Goal: Task Accomplishment & Management: Complete application form

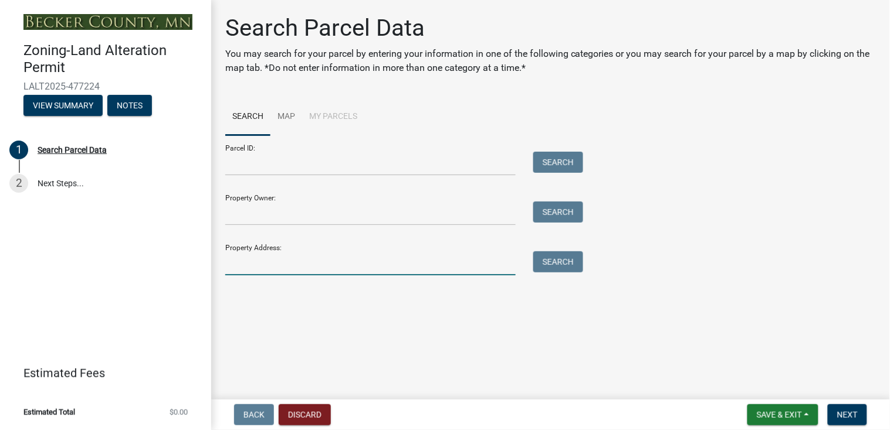
click at [321, 267] on input "Property Address:" at bounding box center [370, 264] width 290 height 24
type input "[STREET_ADDRESS][PERSON_NAME]"
click at [555, 264] on button "Search" at bounding box center [558, 262] width 50 height 21
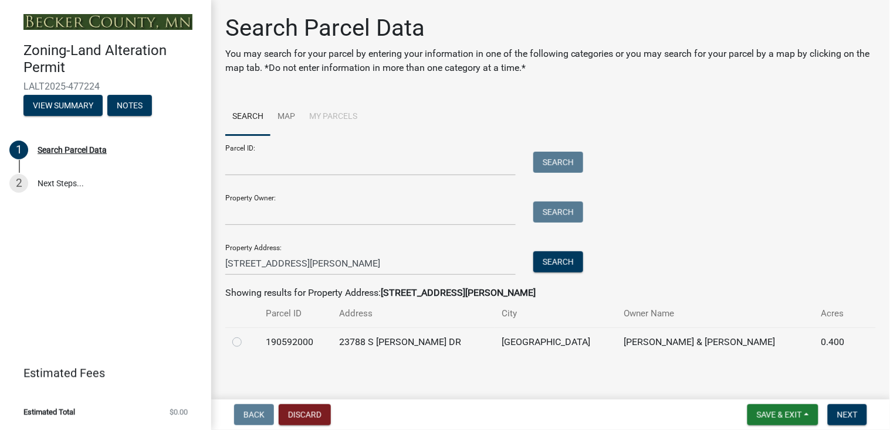
click at [246, 335] on label at bounding box center [246, 335] width 0 height 0
click at [246, 342] on input "radio" at bounding box center [250, 339] width 8 height 8
radio input "true"
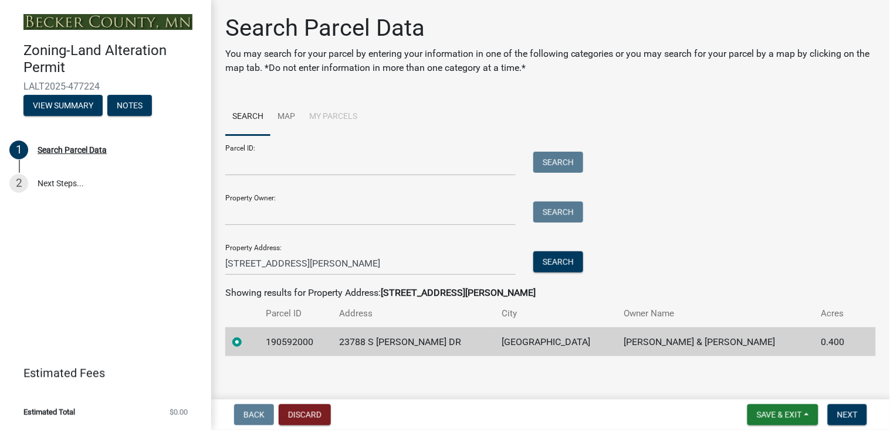
click at [512, 373] on main "Search Parcel Data You may search for your parcel by entering your information …" at bounding box center [550, 197] width 679 height 395
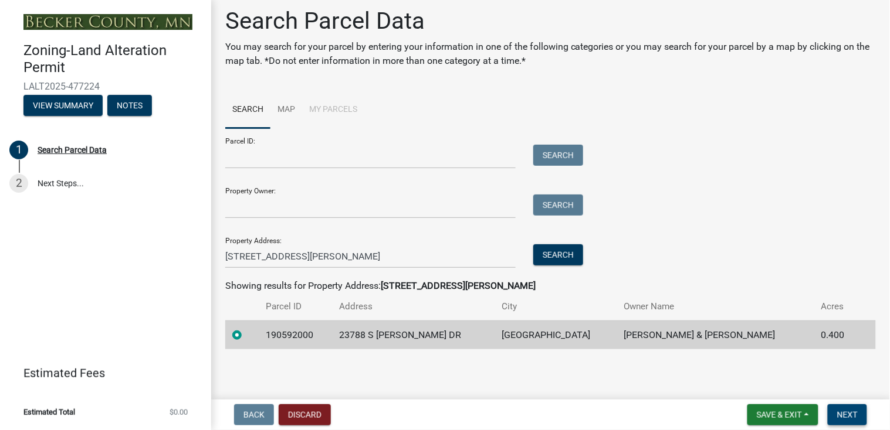
click at [850, 414] on span "Next" at bounding box center [847, 415] width 21 height 9
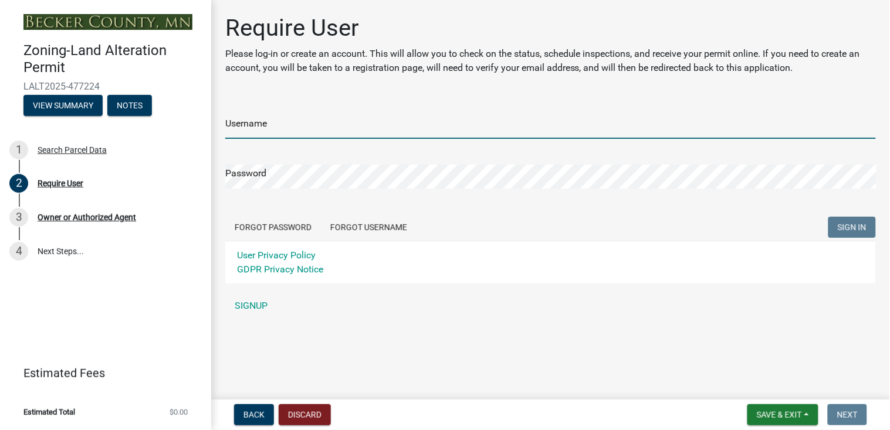
type input "Rock & Water Creations"
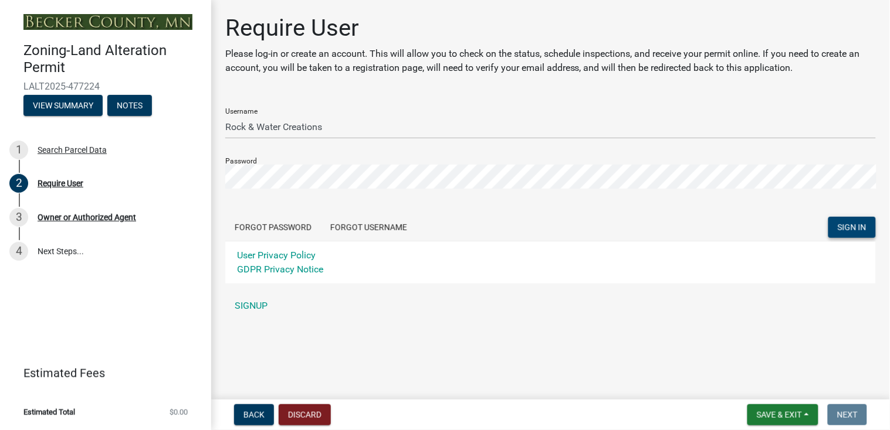
click at [840, 226] on span "SIGN IN" at bounding box center [851, 226] width 29 height 9
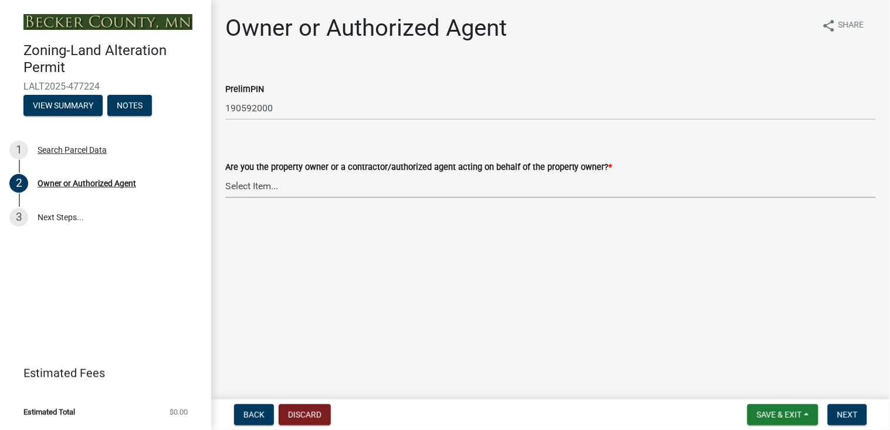
click at [252, 185] on select "Select Item... Property Owner Authorized Agent" at bounding box center [550, 186] width 650 height 24
click at [225, 174] on select "Select Item... Property Owner Authorized Agent" at bounding box center [550, 186] width 650 height 24
select select "4efd353e-d323-410a-8a7d-c8ce5c92be7a"
click at [850, 414] on span "Next" at bounding box center [847, 415] width 21 height 9
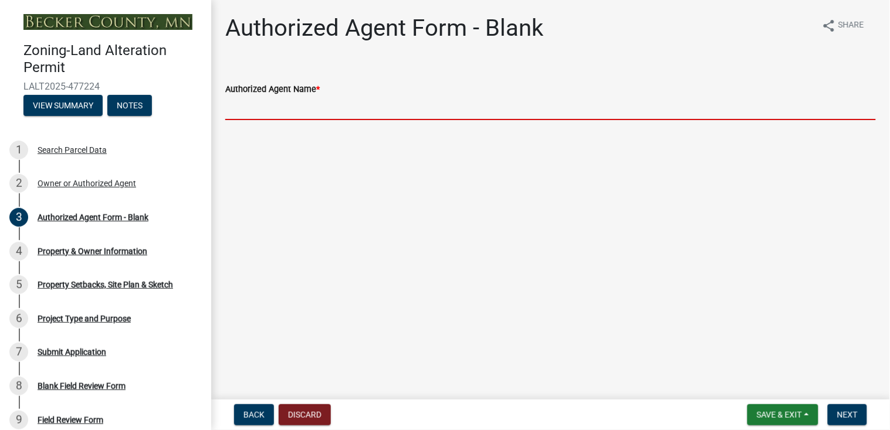
click at [287, 108] on input "Authorized Agent Name *" at bounding box center [550, 108] width 650 height 24
type input "Rock & Water Creations [PHONE_NUMBER]"
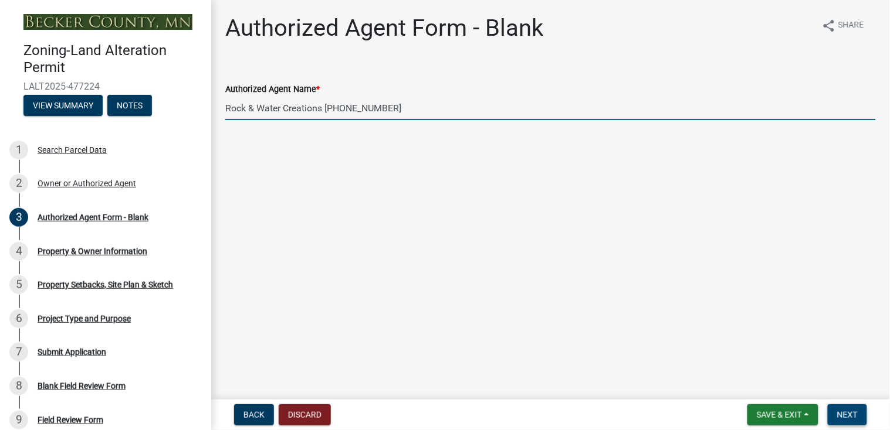
click at [845, 417] on span "Next" at bounding box center [847, 415] width 21 height 9
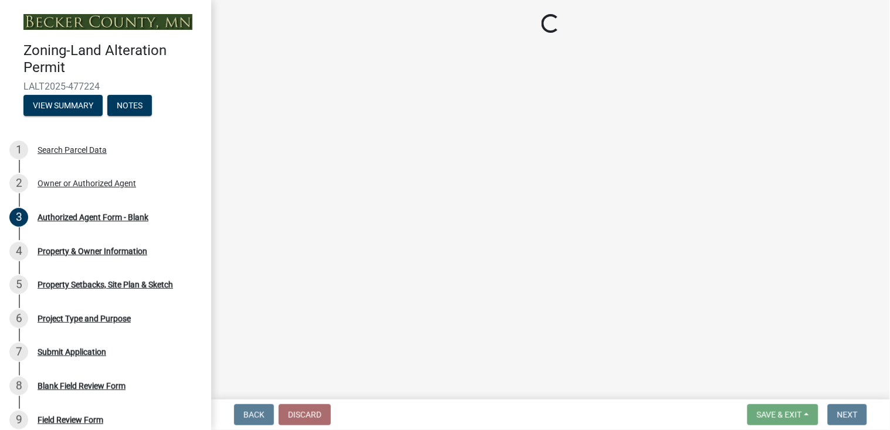
select select "5f41a604-8b91-453d-8de3-98cc9e8acc9b"
select select "7bf49810-9cd0-4dc5-ae51-e12a7ee5b281"
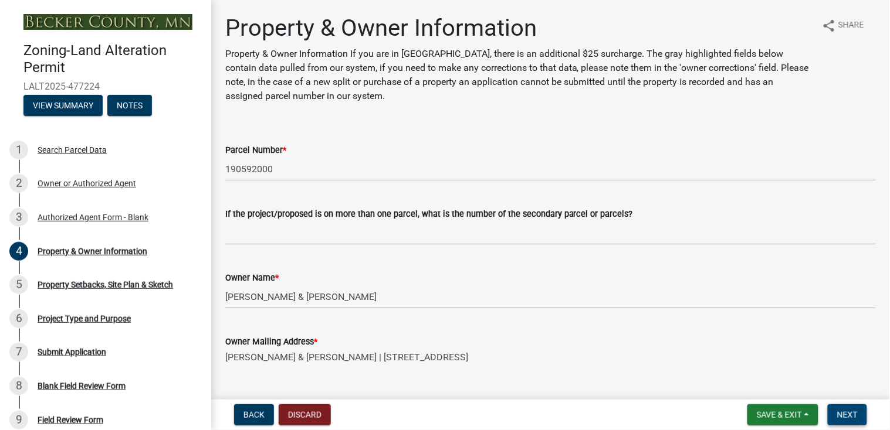
click at [850, 420] on button "Next" at bounding box center [846, 415] width 39 height 21
click at [847, 412] on span "Next" at bounding box center [847, 415] width 21 height 9
click at [850, 412] on span "Next" at bounding box center [847, 415] width 21 height 9
click at [860, 107] on div "share Share" at bounding box center [843, 63] width 63 height 99
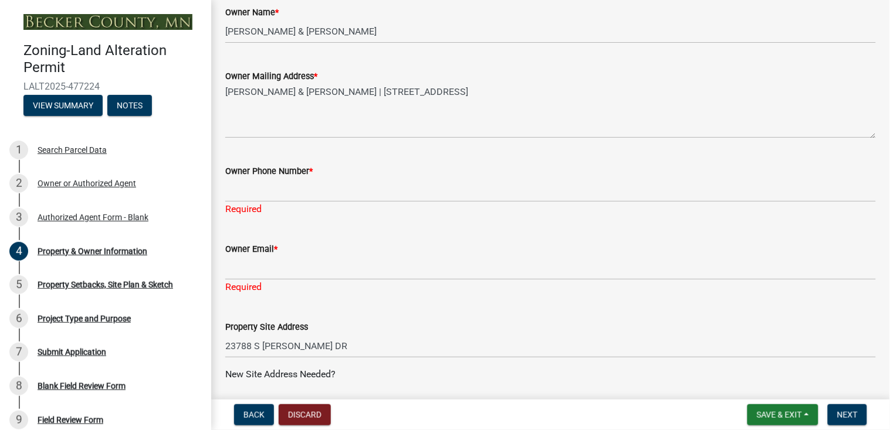
scroll to position [328, 0]
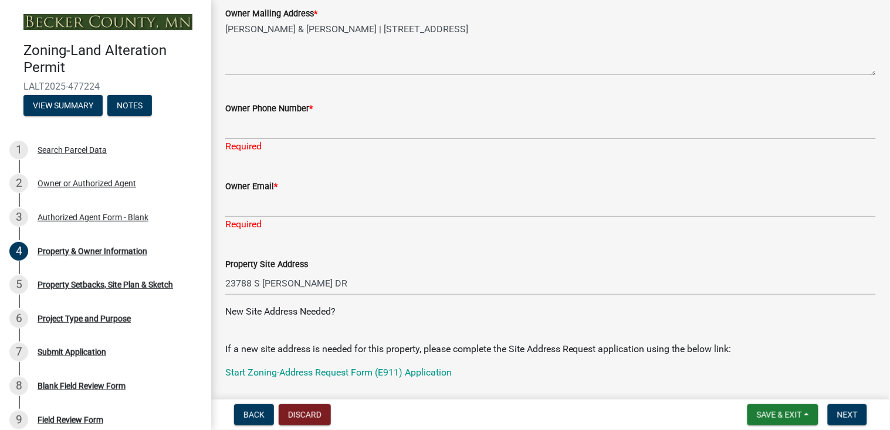
click at [247, 145] on div "Required" at bounding box center [550, 147] width 650 height 14
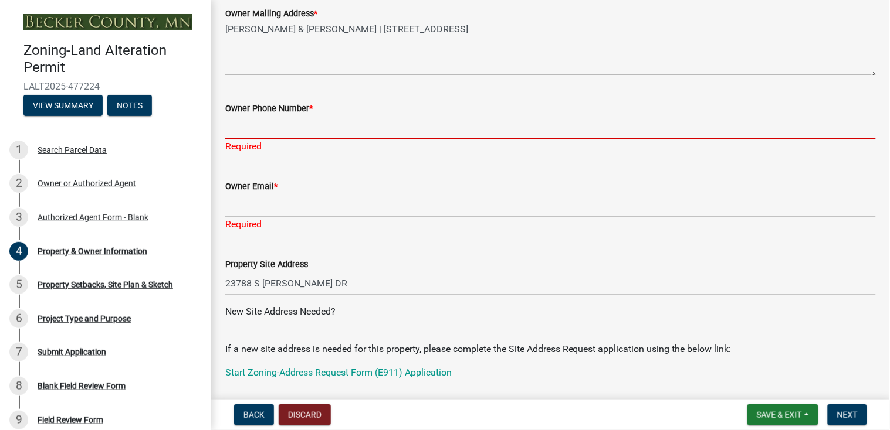
click at [245, 132] on input "Owner Phone Number *" at bounding box center [550, 128] width 650 height 24
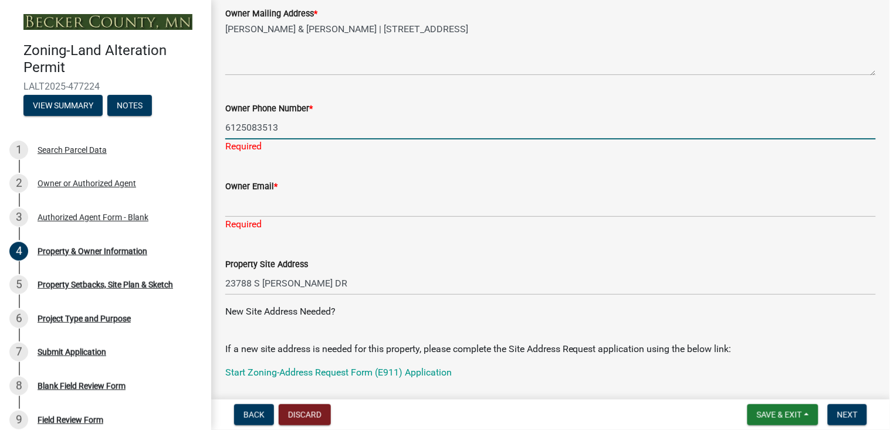
type input "6125083513"
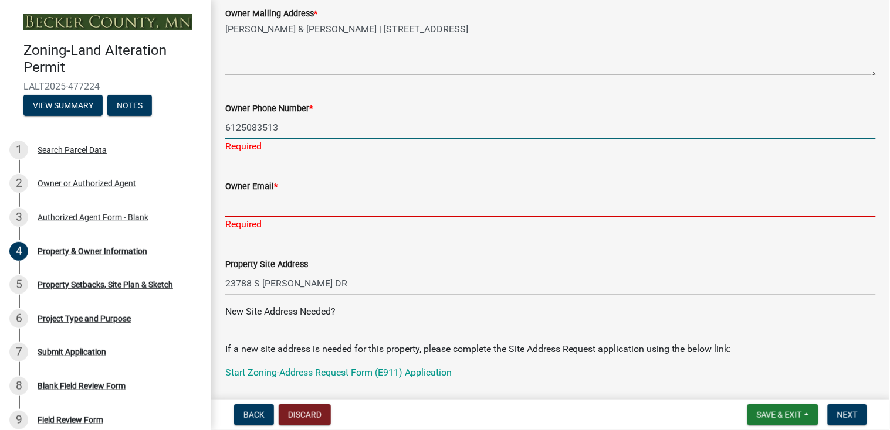
click at [246, 207] on div "Owner Email * Required" at bounding box center [550, 197] width 650 height 69
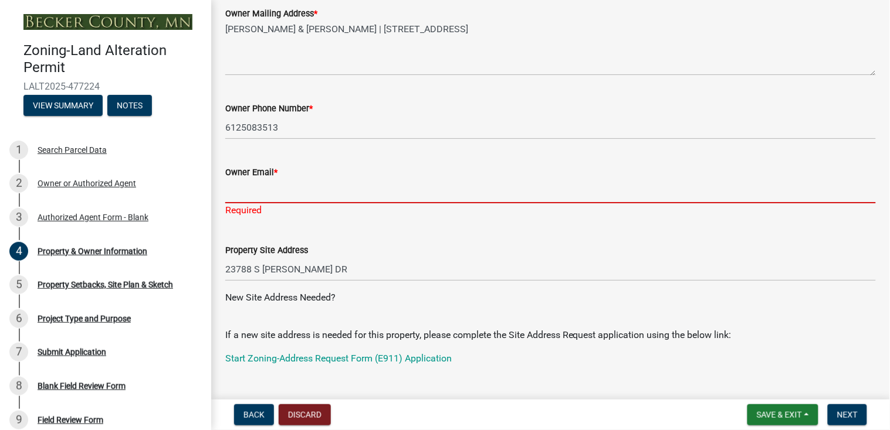
click at [246, 207] on div "Required" at bounding box center [550, 210] width 650 height 14
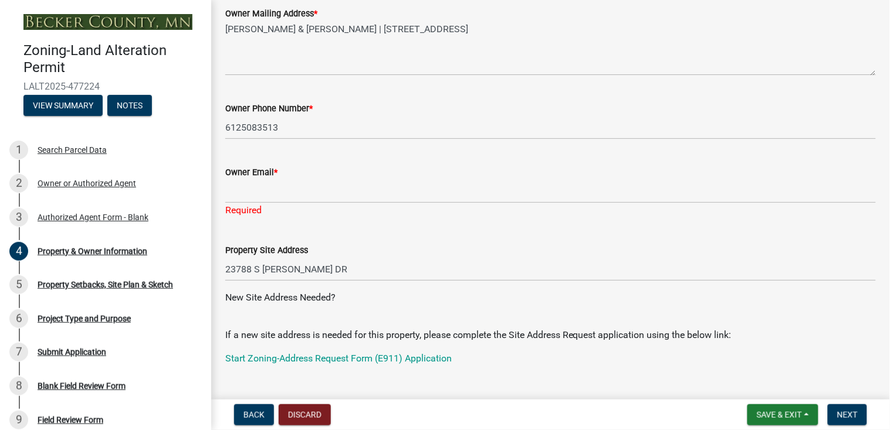
click at [236, 213] on div "Required" at bounding box center [550, 210] width 650 height 14
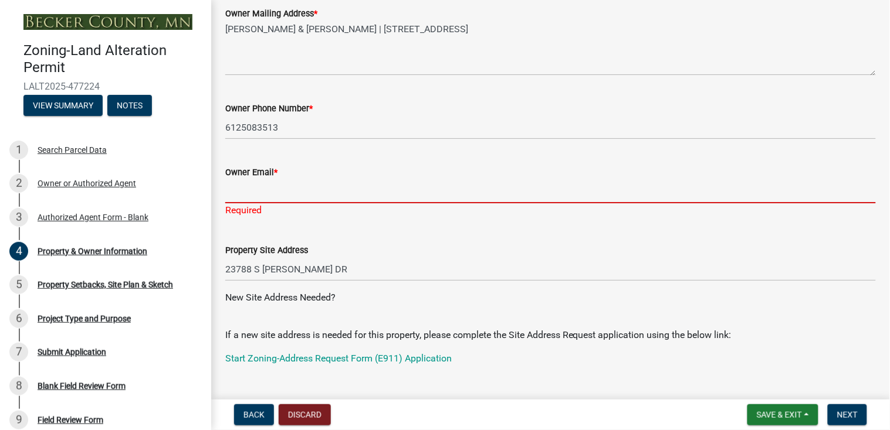
click at [233, 197] on input "Owner Email *" at bounding box center [550, 191] width 650 height 24
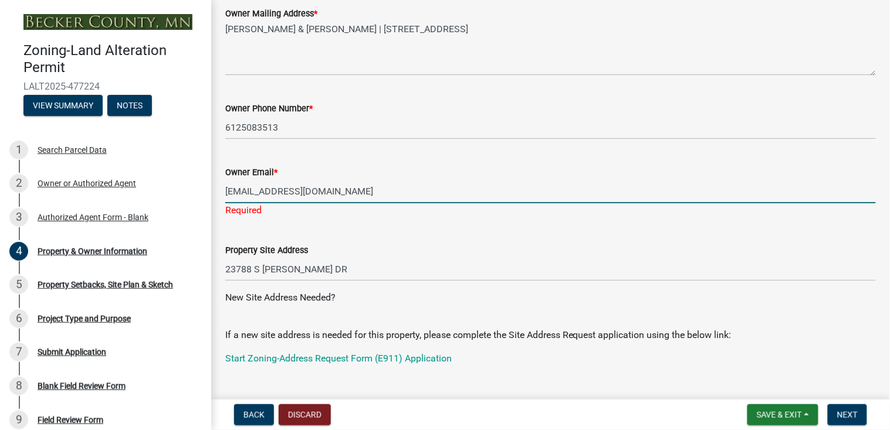
type input "[EMAIL_ADDRESS][DOMAIN_NAME]"
click at [437, 236] on div "Property Site Address [STREET_ADDRESS][PERSON_NAME]" at bounding box center [550, 254] width 650 height 55
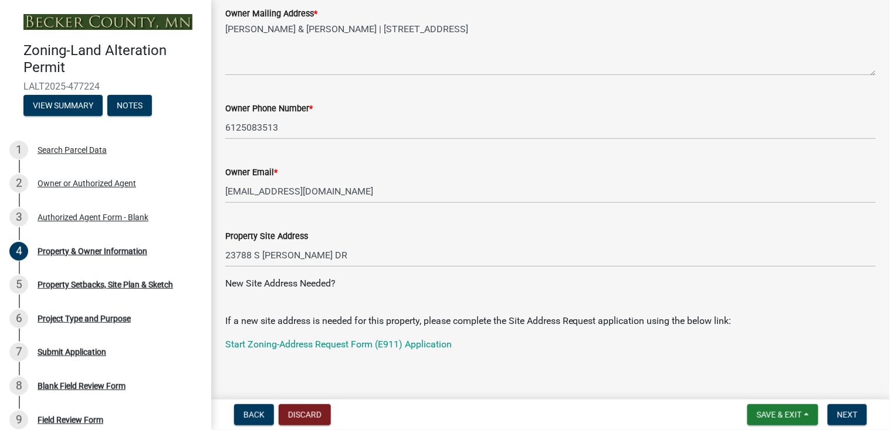
click at [497, 382] on div "Watershed Management District: Select Item... PELICAN RIVER WTRSHD BUFFALO WATE…" at bounding box center [550, 409] width 650 height 69
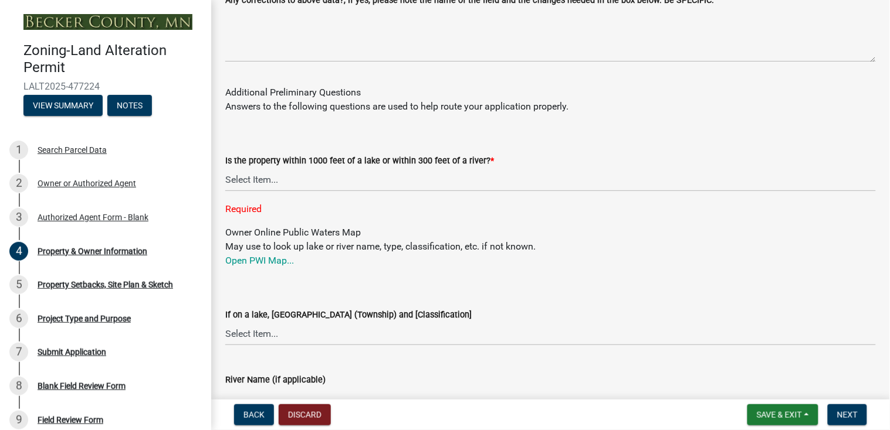
scroll to position [1220, 0]
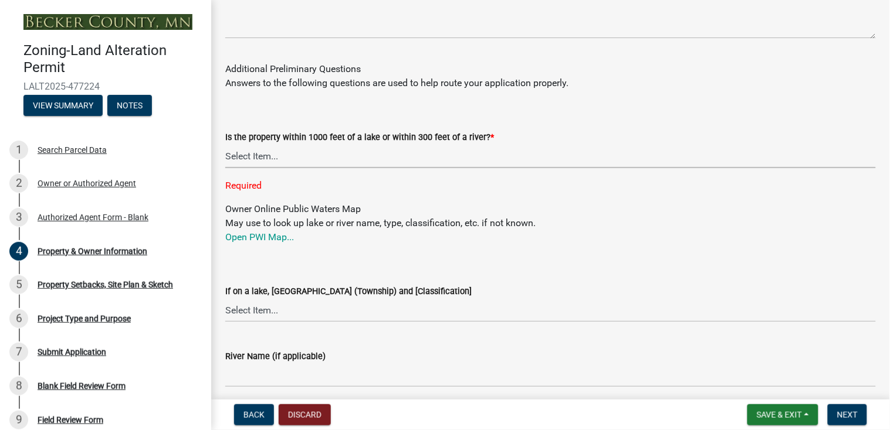
click at [252, 152] on select "Select Item... Yes No" at bounding box center [550, 156] width 650 height 24
click at [225, 144] on select "Select Item... Yes No" at bounding box center [550, 156] width 650 height 24
select select "d4d80fd2-4592-4b42-b162-92c6ae87a66c"
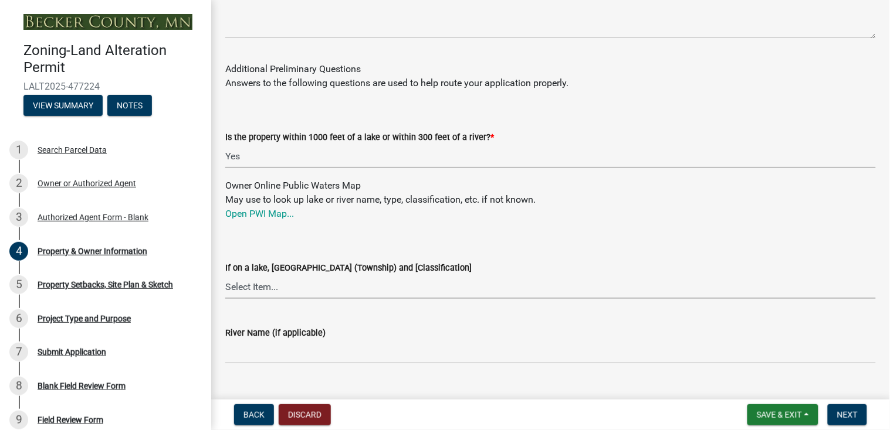
click at [278, 289] on select "Select Item... [GEOGRAPHIC_DATA] is not listed below [GEOGRAPHIC_DATA] ([GEOGRA…" at bounding box center [550, 287] width 650 height 24
click at [225, 275] on select "Select Item... [GEOGRAPHIC_DATA] is not listed below [GEOGRAPHIC_DATA] ([GEOGRA…" at bounding box center [550, 287] width 650 height 24
select select "b42c6dbc-bf83-4cdc-942d-b63ce1c43b21"
click at [397, 339] on div "River Name (if applicable)" at bounding box center [550, 333] width 650 height 14
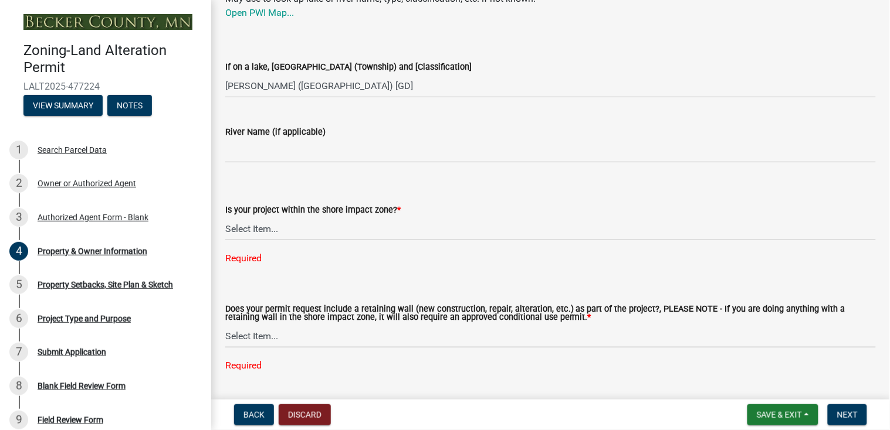
scroll to position [1453, 0]
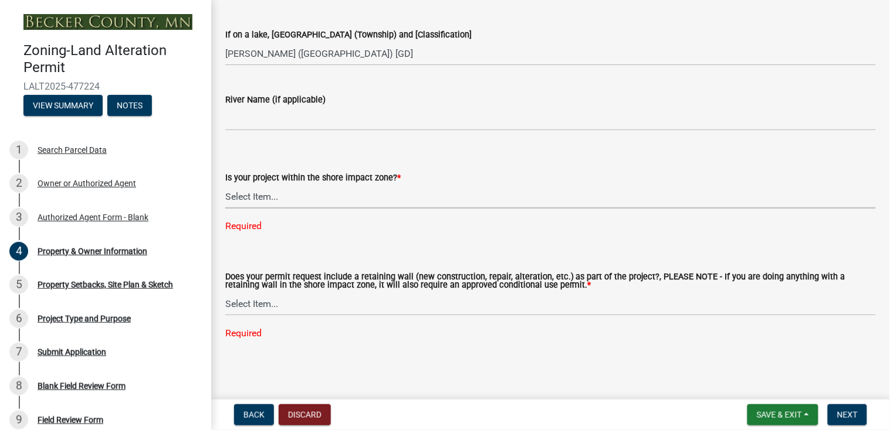
click at [241, 196] on select "Select Item... No: I am outside of the shore impact zone for a lake or river. Y…" at bounding box center [550, 197] width 650 height 24
click at [225, 185] on select "Select Item... No: I am outside of the shore impact zone for a lake or river. Y…" at bounding box center [550, 197] width 650 height 24
select select "549ecfc6-d4d4-4bf0-90f9-058b0a0f393c"
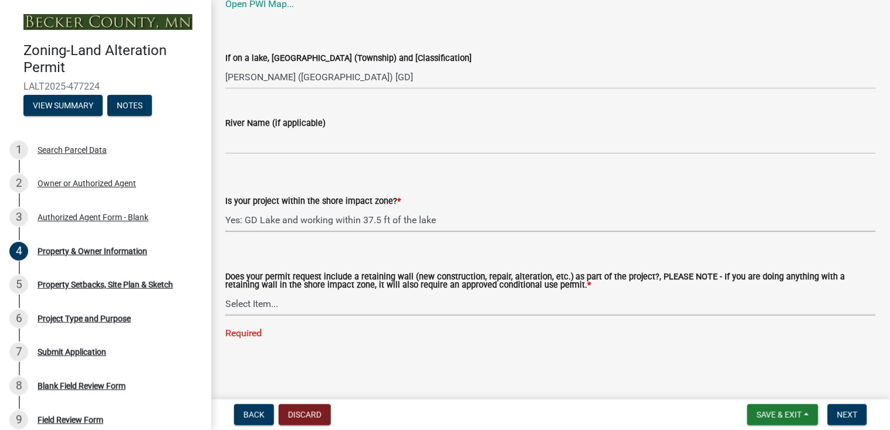
click at [270, 301] on select "Select Item... Yes No" at bounding box center [550, 304] width 650 height 24
click at [225, 292] on select "Select Item... Yes No" at bounding box center [550, 304] width 650 height 24
select select "c1c19f9b-ed98-4a80-b19c-b5d7b660d61e"
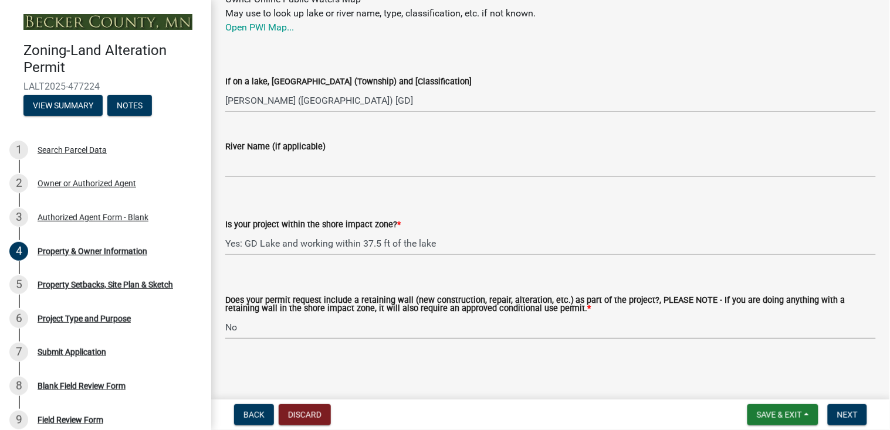
click at [852, 417] on span "Next" at bounding box center [847, 415] width 21 height 9
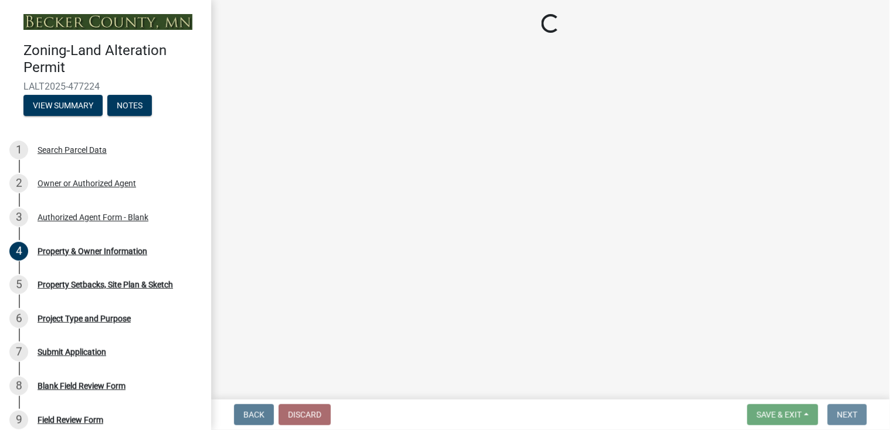
scroll to position [0, 0]
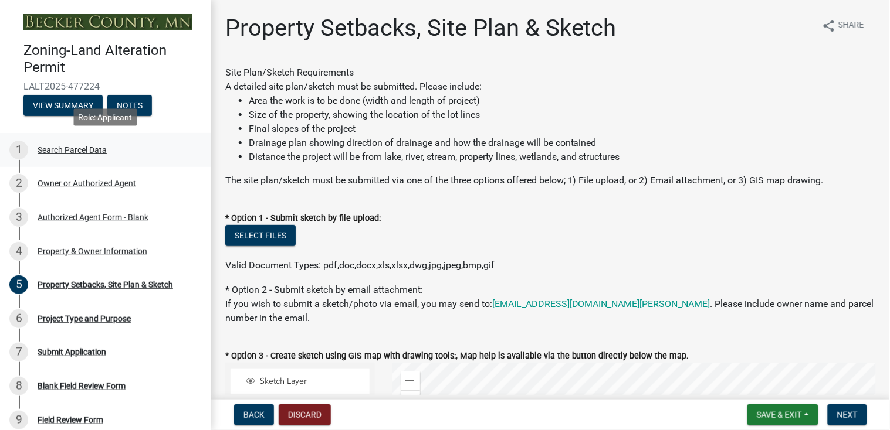
click at [74, 150] on div "Search Parcel Data" at bounding box center [72, 150] width 69 height 8
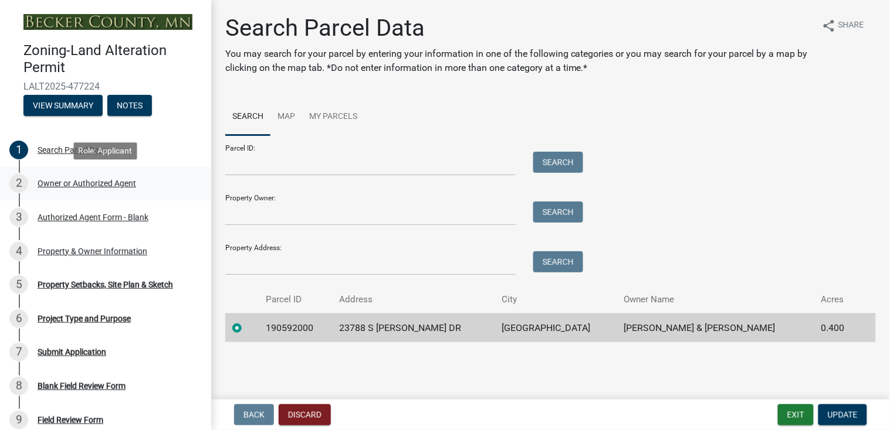
click at [71, 185] on div "Owner or Authorized Agent" at bounding box center [87, 183] width 99 height 8
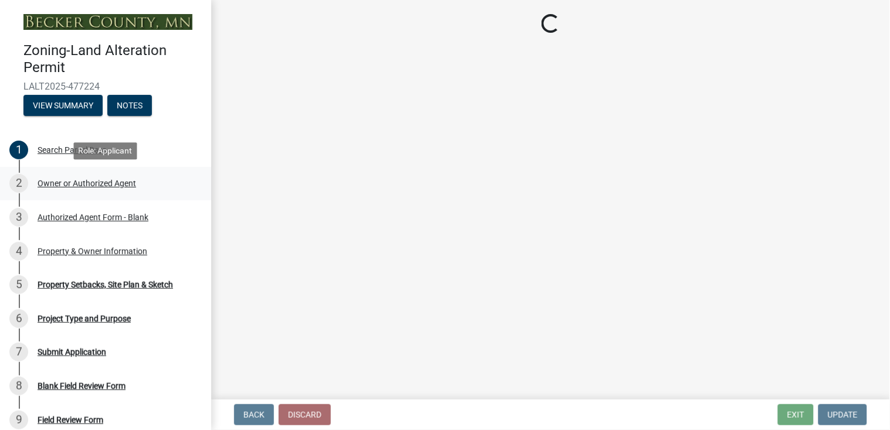
select select "4efd353e-d323-410a-8a7d-c8ce5c92be7a"
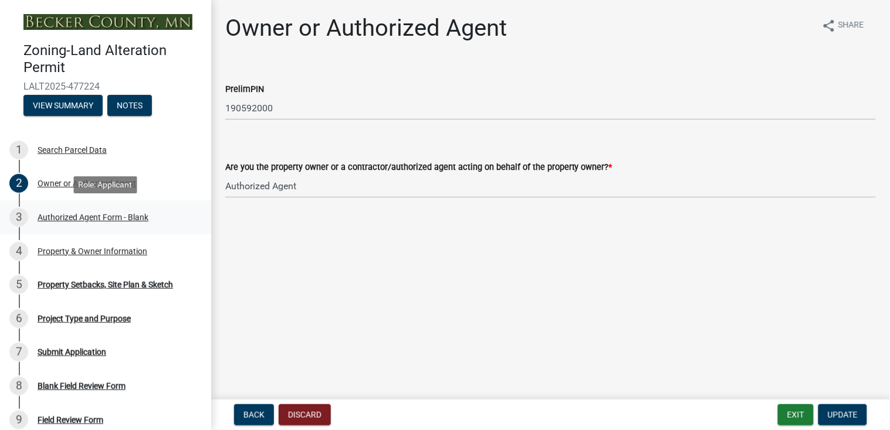
click at [67, 220] on div "Authorized Agent Form - Blank" at bounding box center [93, 217] width 111 height 8
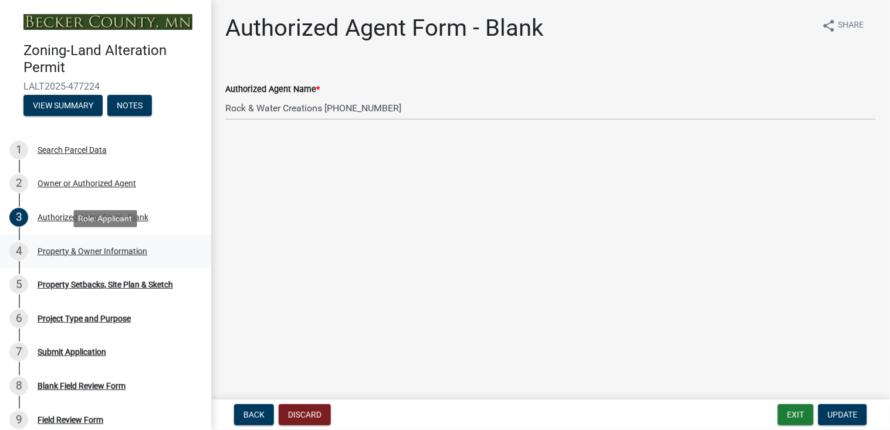
click at [69, 249] on div "Property & Owner Information" at bounding box center [93, 251] width 110 height 8
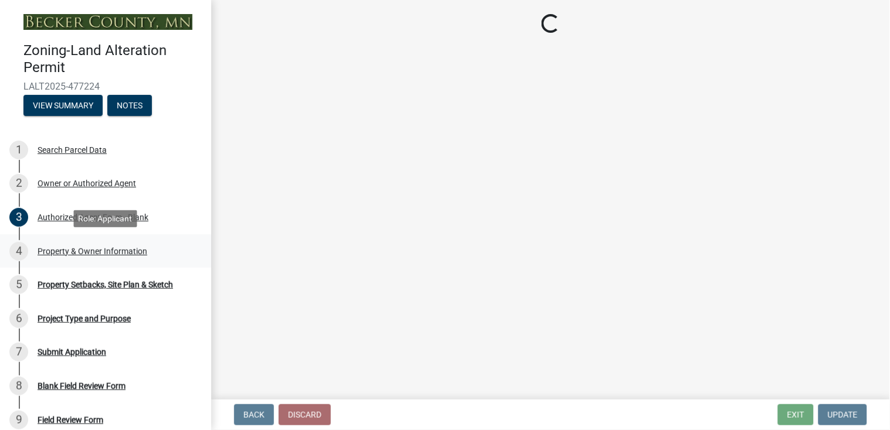
select select "5f41a604-8b91-453d-8de3-98cc9e8acc9b"
select select "7bf49810-9cd0-4dc5-ae51-e12a7ee5b281"
select select "d4d80fd2-4592-4b42-b162-92c6ae87a66c"
select select "b42c6dbc-bf83-4cdc-942d-b63ce1c43b21"
select select "549ecfc6-d4d4-4bf0-90f9-058b0a0f393c"
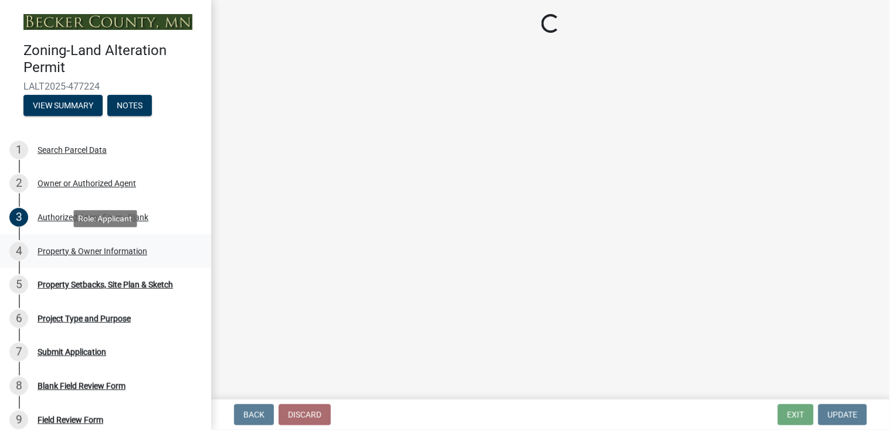
select select "c1c19f9b-ed98-4a80-b19c-b5d7b660d61e"
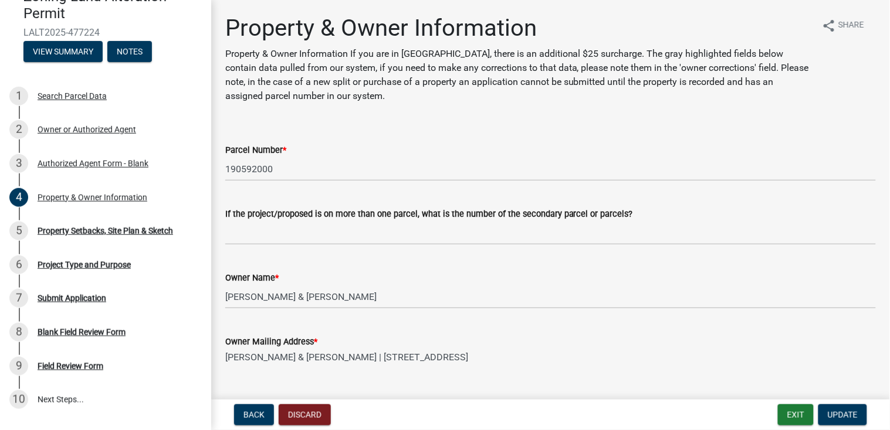
scroll to position [70, 0]
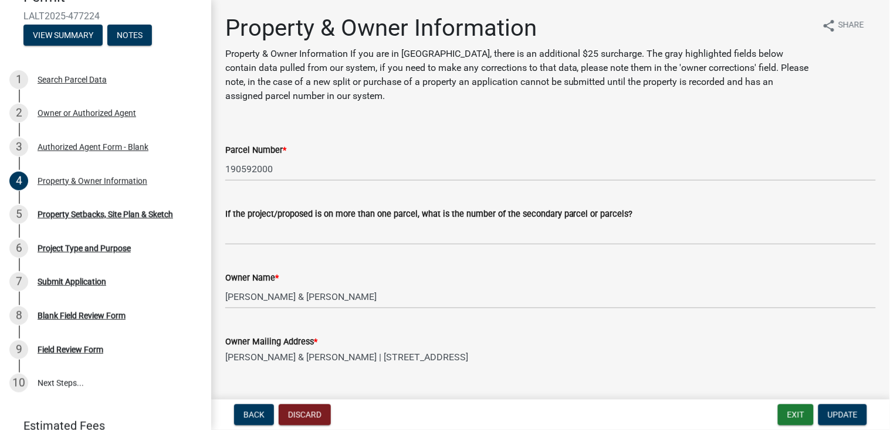
click at [657, 416] on div "Back Discard Exit Update" at bounding box center [550, 415] width 660 height 21
click at [844, 412] on span "Update" at bounding box center [842, 415] width 30 height 9
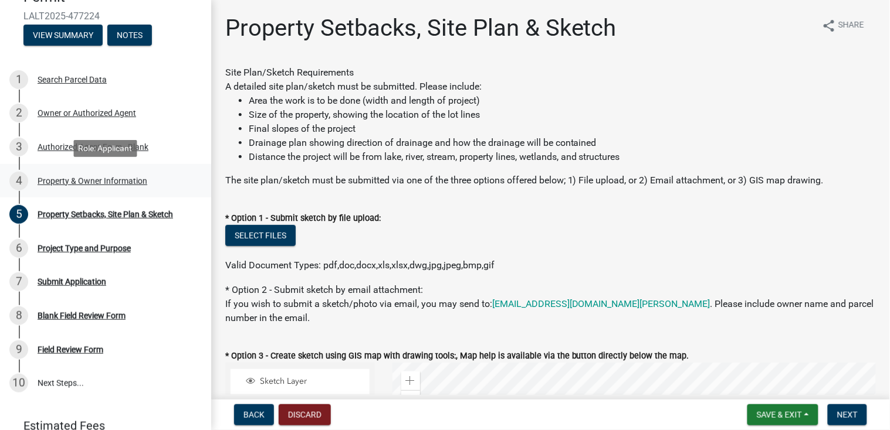
click at [86, 179] on div "Property & Owner Information" at bounding box center [93, 181] width 110 height 8
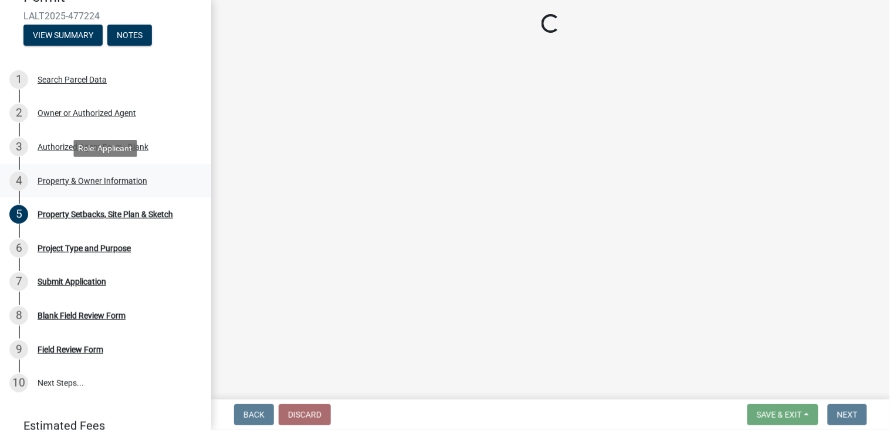
select select "5f41a604-8b91-453d-8de3-98cc9e8acc9b"
select select "7bf49810-9cd0-4dc5-ae51-e12a7ee5b281"
select select "d4d80fd2-4592-4b42-b162-92c6ae87a66c"
select select "b42c6dbc-bf83-4cdc-942d-b63ce1c43b21"
select select "549ecfc6-d4d4-4bf0-90f9-058b0a0f393c"
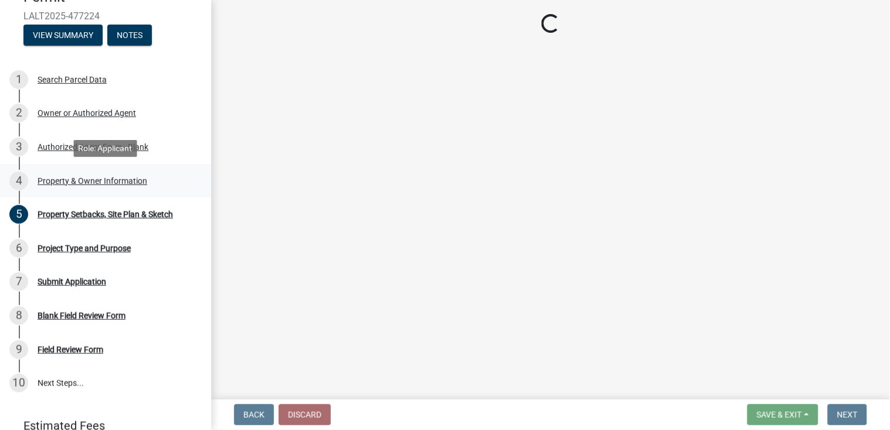
select select "c1c19f9b-ed98-4a80-b19c-b5d7b660d61e"
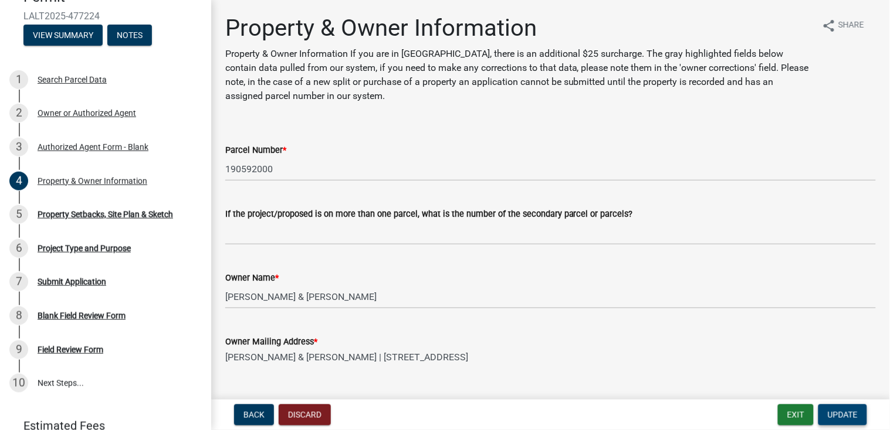
click at [855, 413] on span "Update" at bounding box center [842, 415] width 30 height 9
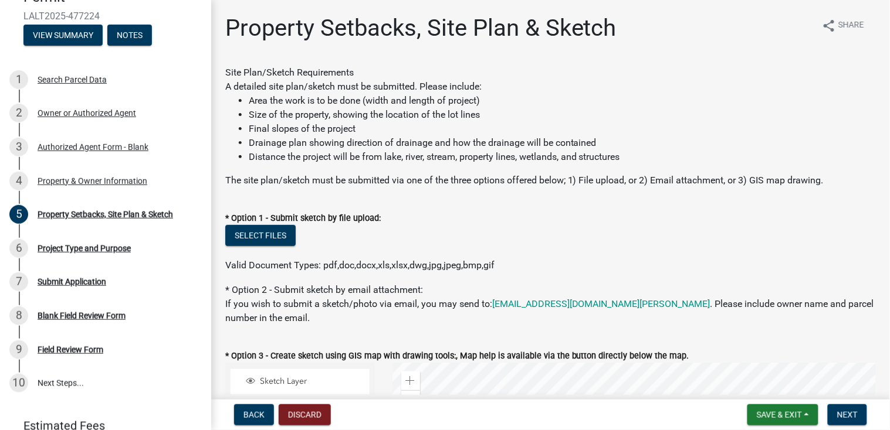
click at [863, 215] on div "* Option 1 - Submit sketch by file upload:" at bounding box center [550, 218] width 650 height 14
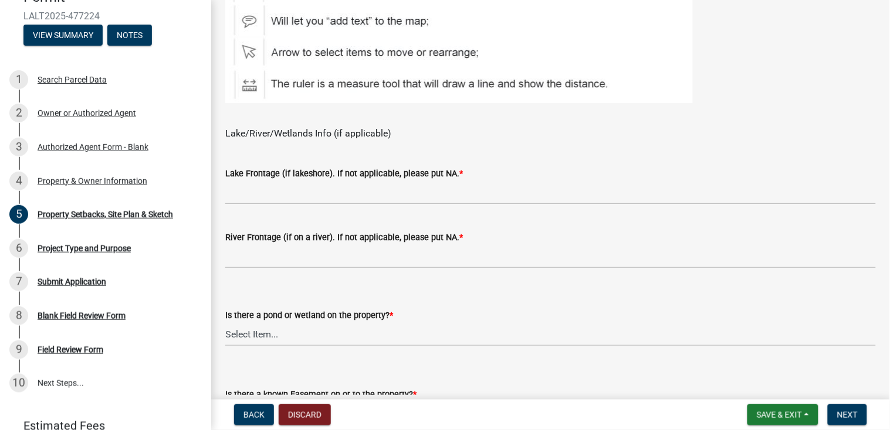
scroll to position [727, 0]
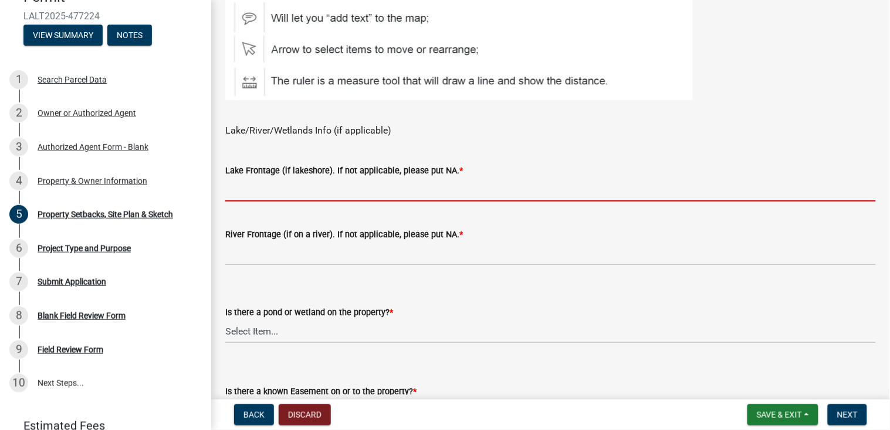
click at [246, 192] on input "Lake Frontage (if lakeshore). If not applicable, please put NA. *" at bounding box center [550, 190] width 650 height 24
click at [243, 333] on div "Is there a pond or wetland on the property? * Select Item... Yes No" at bounding box center [550, 325] width 650 height 38
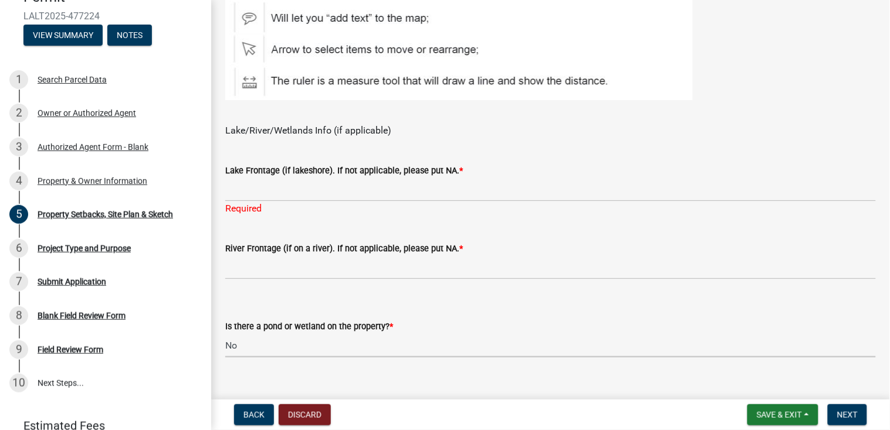
click at [225, 334] on select "Select Item... Yes No" at bounding box center [550, 346] width 650 height 24
select select "023fca83-4df2-42b9-94ed-3498437255e1"
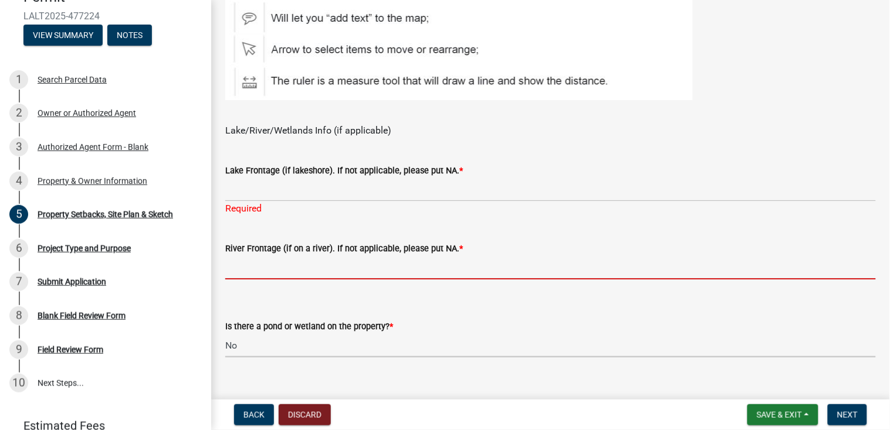
click at [273, 266] on input "River Frontage (if on a river). If not applicable, please put NA. *" at bounding box center [550, 268] width 650 height 24
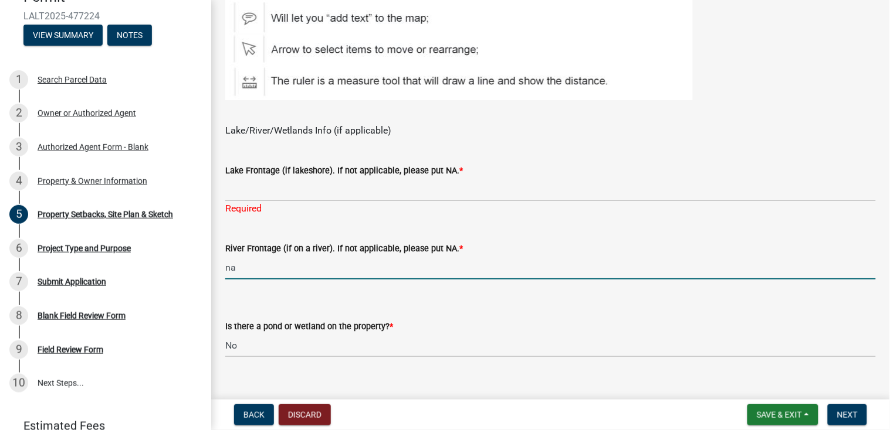
type input "na"
click at [260, 386] on form "Is there a known Easement on or to the property? * Select Item... Yes No" at bounding box center [550, 411] width 650 height 52
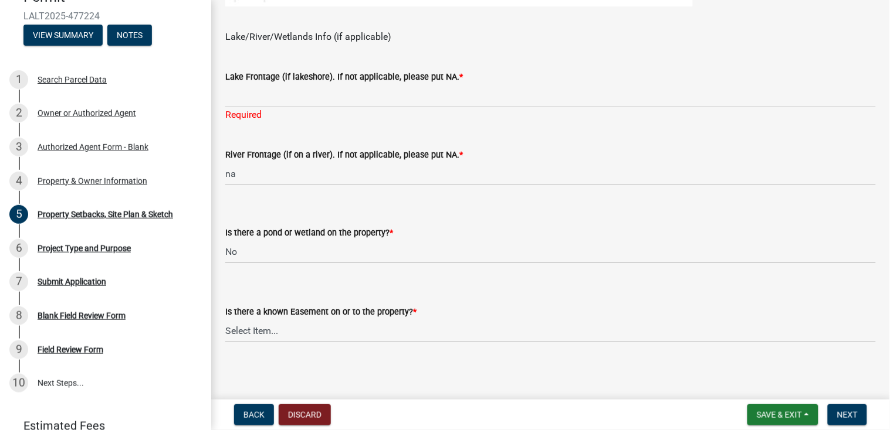
scroll to position [825, 0]
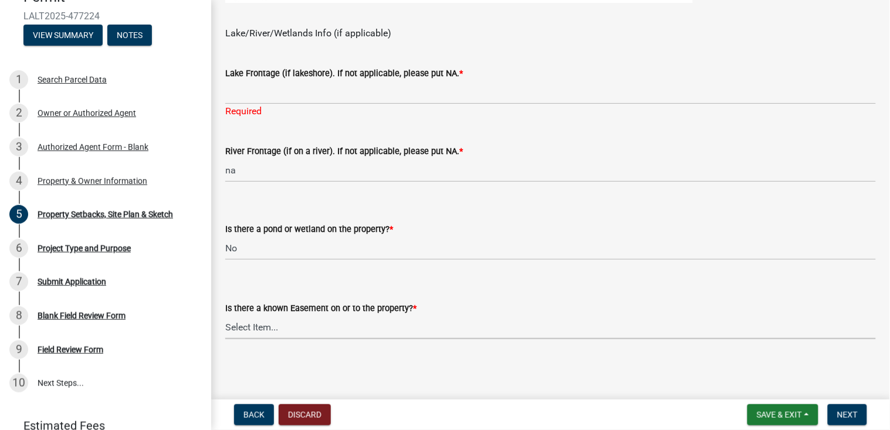
click at [259, 326] on select "Select Item... Yes No" at bounding box center [550, 327] width 650 height 24
click at [225, 315] on select "Select Item... Yes No" at bounding box center [550, 327] width 650 height 24
select select "84ece663-5328-4739-b2f5-2b1393f0600c"
click at [399, 266] on wm-data-entity-input "Is there a pond or wetland on the property? * Select Item... Yes No" at bounding box center [550, 231] width 650 height 79
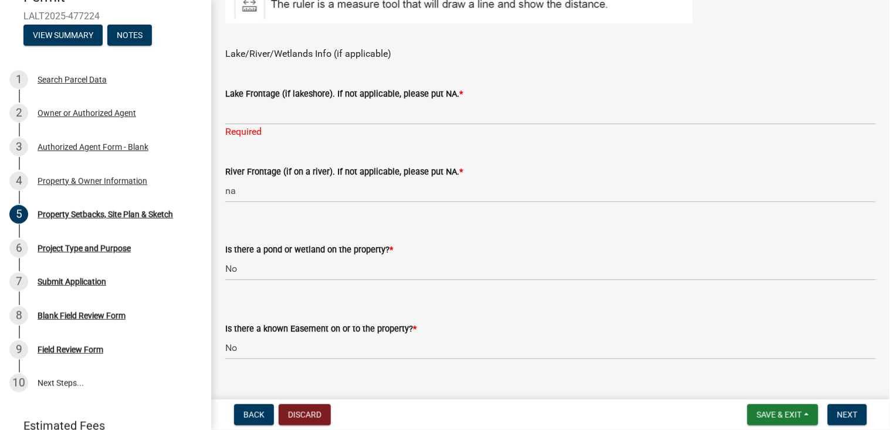
scroll to position [801, 0]
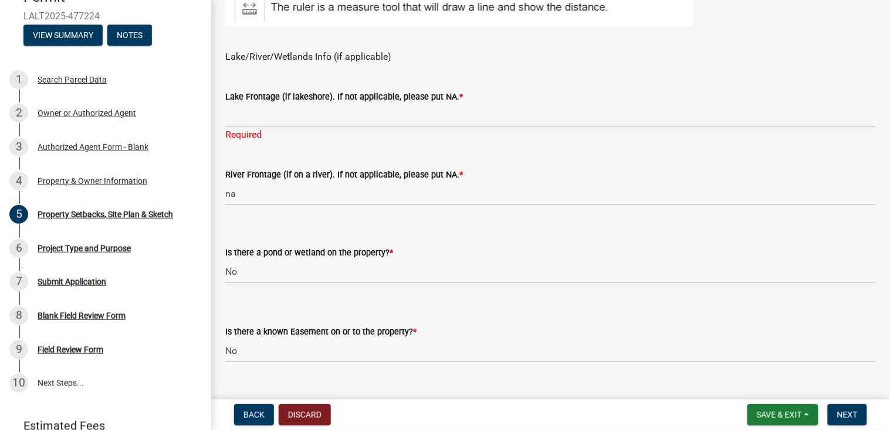
click at [251, 137] on div "Required" at bounding box center [550, 135] width 650 height 14
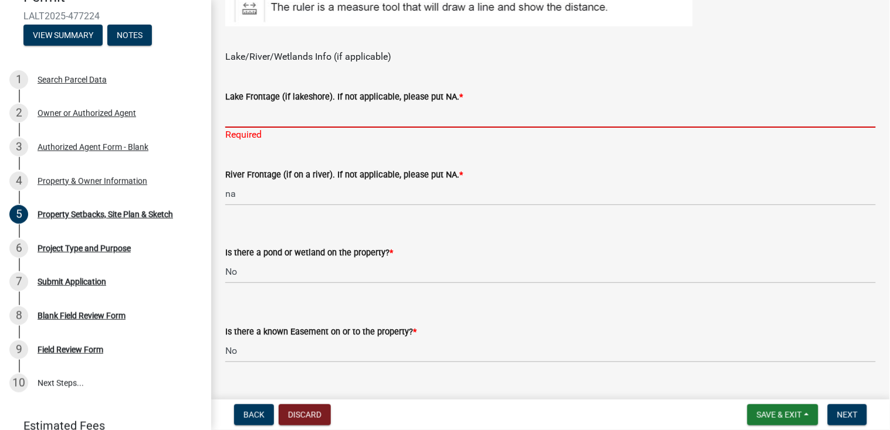
click at [245, 118] on input "Lake Frontage (if lakeshore). If not applicable, please put NA. *" at bounding box center [550, 116] width 650 height 24
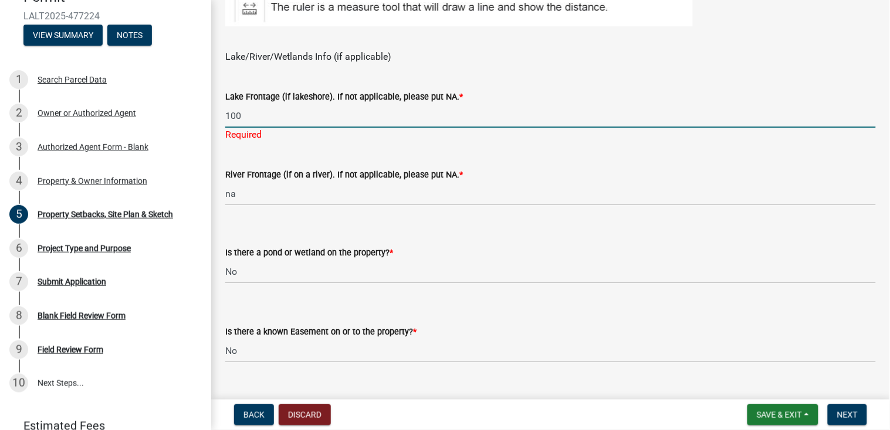
type input "100"
click at [452, 408] on div "Back Discard Save & Exit Save Save & Exit Next" at bounding box center [550, 415] width 660 height 21
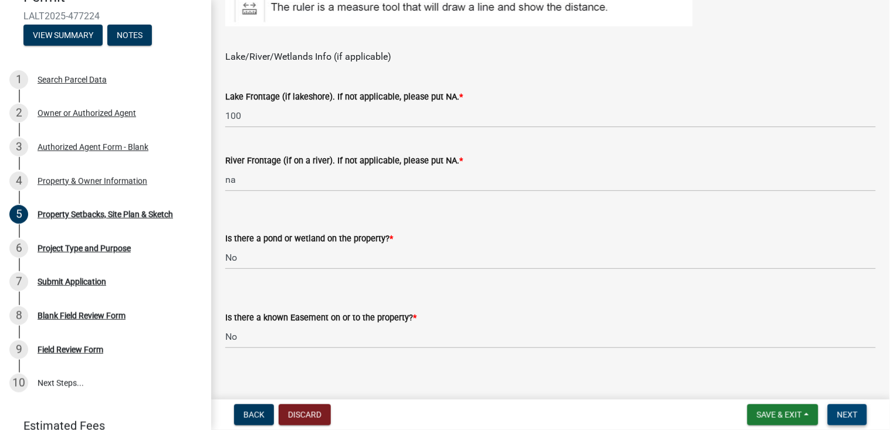
click at [856, 414] on span "Next" at bounding box center [847, 415] width 21 height 9
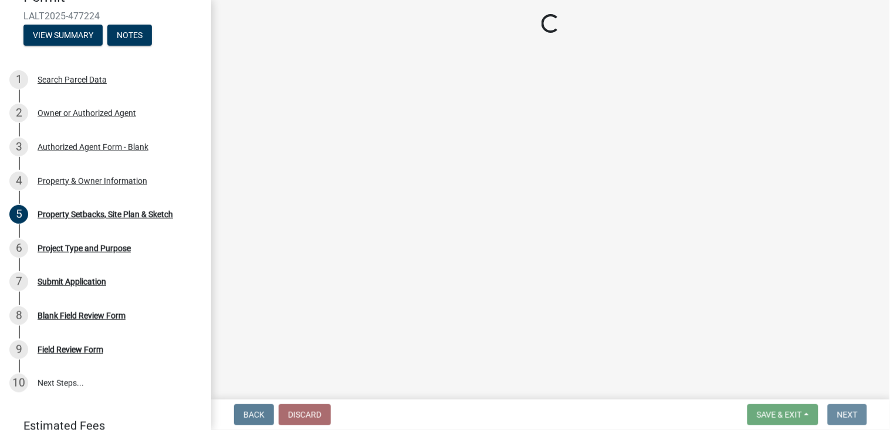
scroll to position [0, 0]
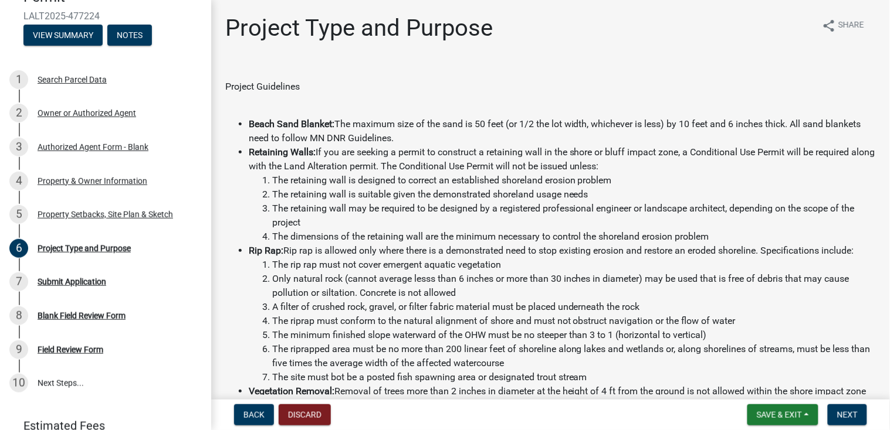
click at [228, 298] on ul "Beach Sand Blanket: The maximum size of the sand is 50 feet (or 1/2 the lot wid…" at bounding box center [550, 279] width 650 height 324
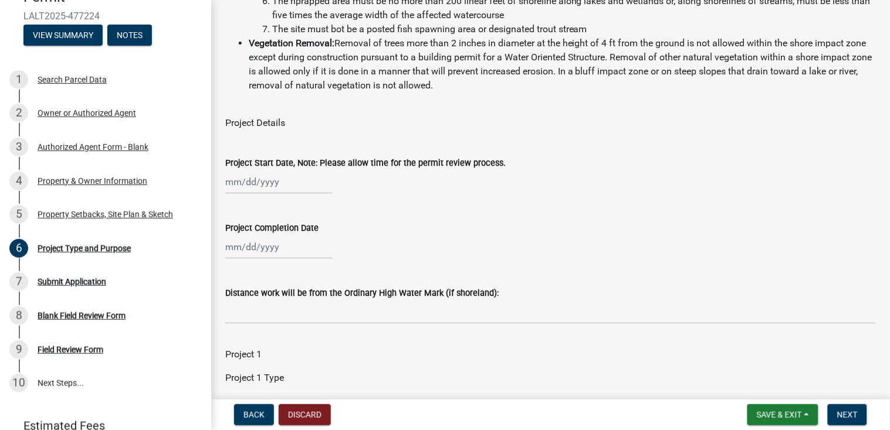
scroll to position [352, 0]
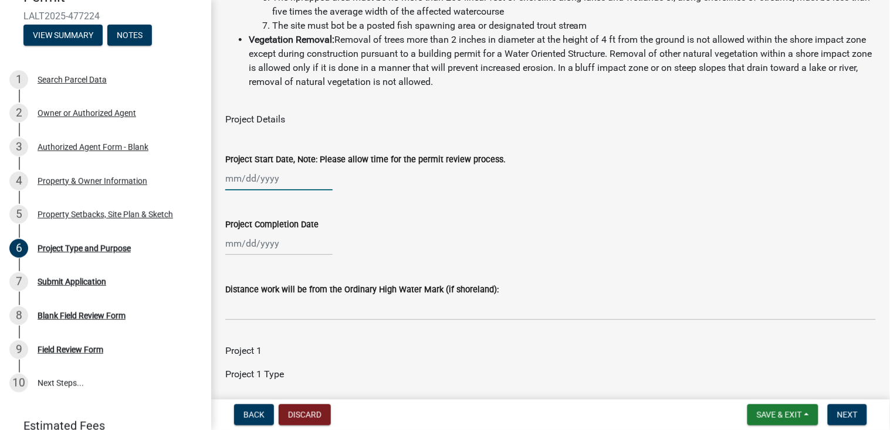
click at [267, 177] on div at bounding box center [278, 179] width 107 height 24
select select "9"
select select "2025"
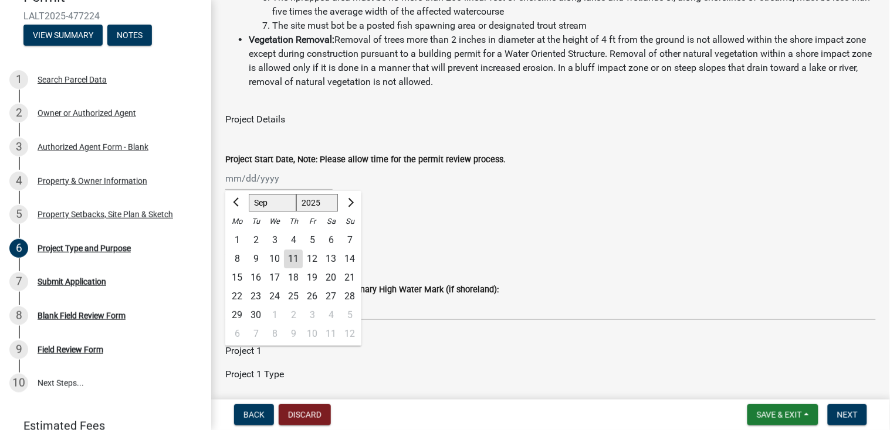
click at [275, 274] on div "17" at bounding box center [274, 278] width 19 height 19
type input "[DATE]"
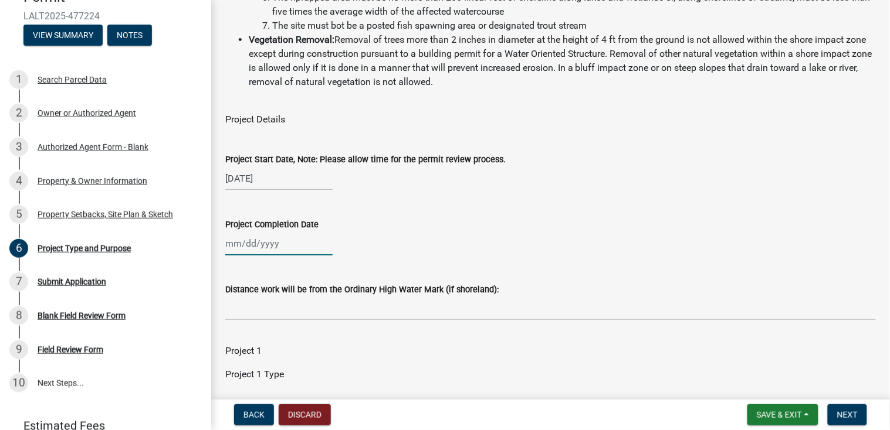
click at [274, 245] on div at bounding box center [278, 244] width 107 height 24
select select "9"
select select "2025"
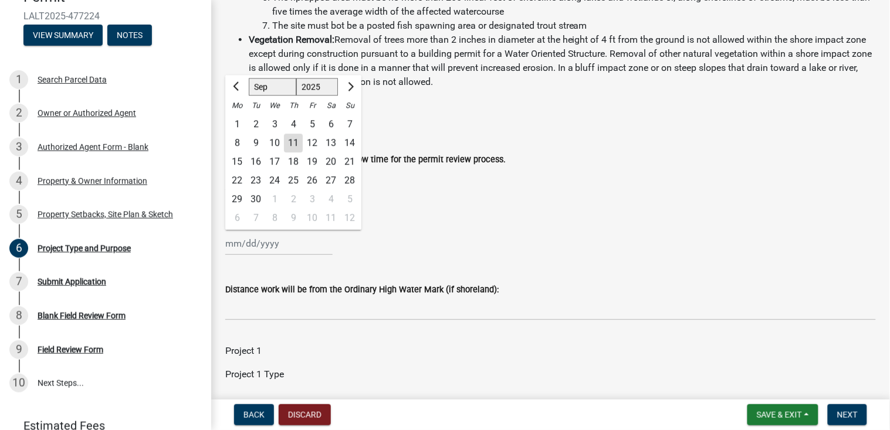
click at [332, 161] on div "20" at bounding box center [330, 162] width 19 height 19
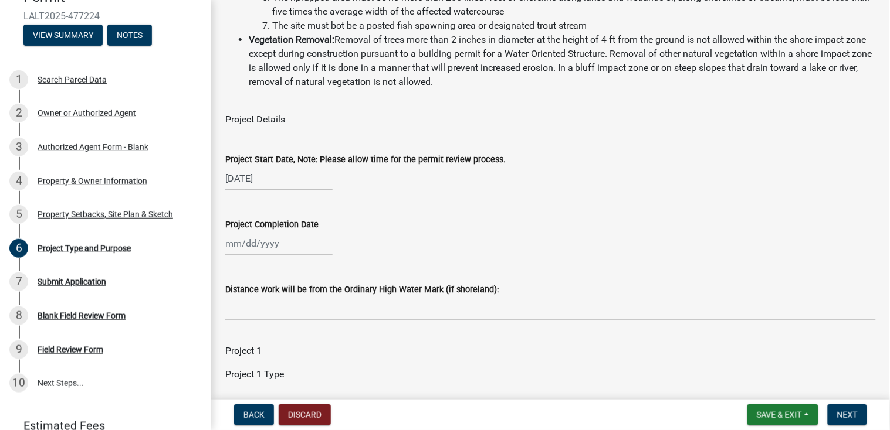
type input "[DATE]"
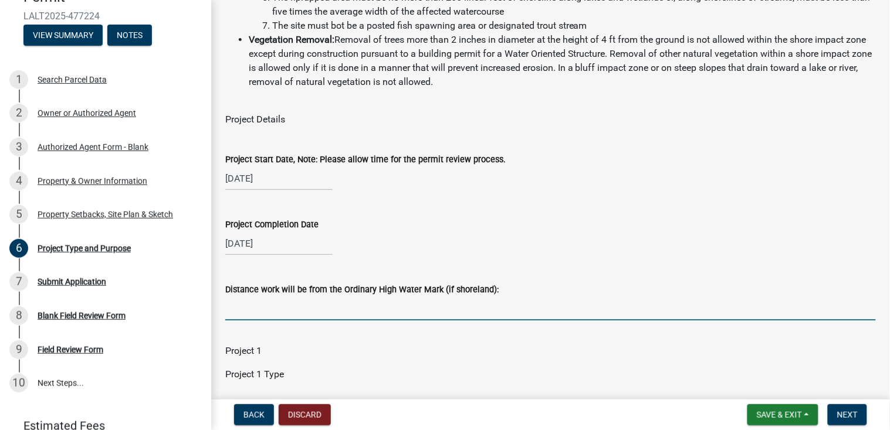
click at [271, 314] on input "Distance work will be from the Ordinary High Water Mark (if shoreland):" at bounding box center [550, 309] width 650 height 24
type input "0"
click at [325, 349] on div "Project 1" at bounding box center [550, 351] width 650 height 14
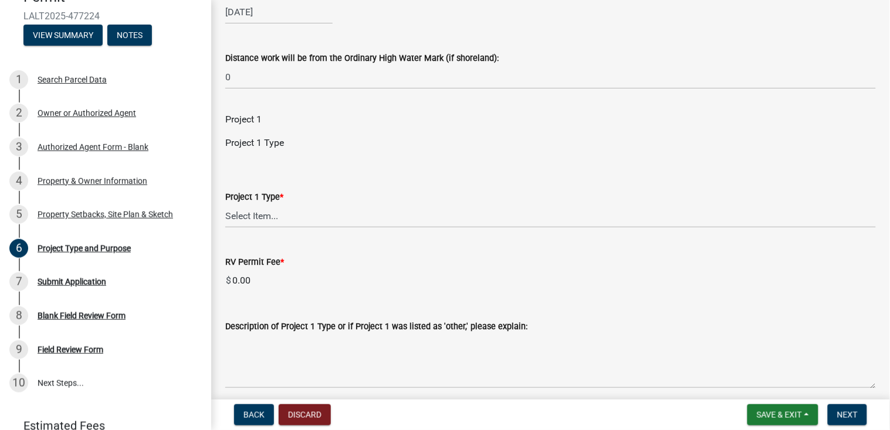
scroll to position [586, 0]
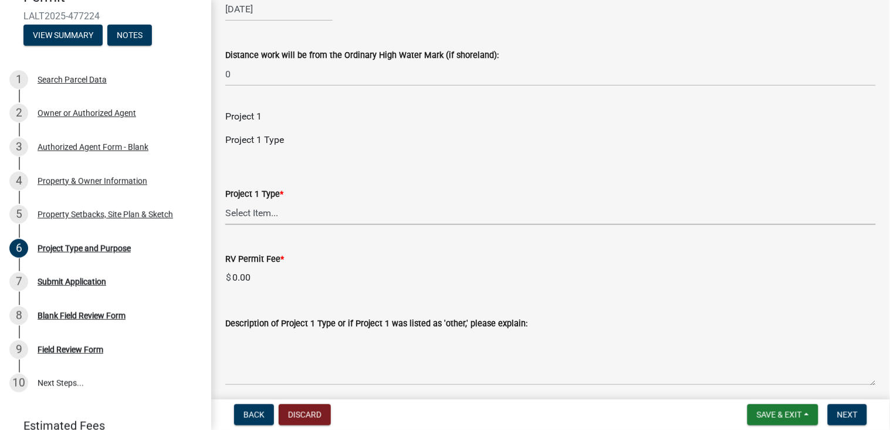
click at [266, 215] on select "Select Item... Beach Sand Blanket (installation, repair, or replacement) Fill O…" at bounding box center [550, 213] width 650 height 24
click at [225, 201] on select "Select Item... Beach Sand Blanket (installation, repair, or replacement) Fill O…" at bounding box center [550, 213] width 650 height 24
select select "b4264a6f-2953-43c7-8ea4-b1fbf8df3fde"
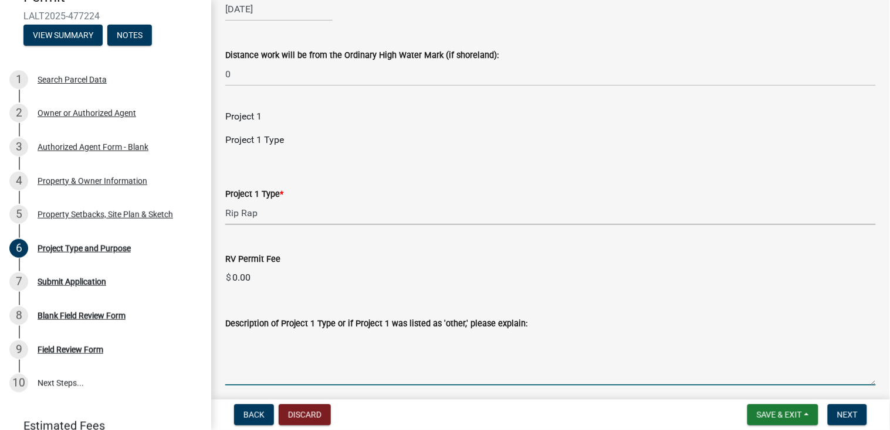
click at [256, 350] on textarea "Description of Project 1 Type or if Project 1 was listed as 'other,' please exp…" at bounding box center [550, 358] width 650 height 55
click at [404, 375] on textarea "Remove old boat ramp area and restore to match the rest of the shoreline." at bounding box center [550, 358] width 650 height 55
type textarea "Remove old boat ramp area and restore to match the rest of the shoreline."
click at [843, 414] on span "Next" at bounding box center [847, 415] width 21 height 9
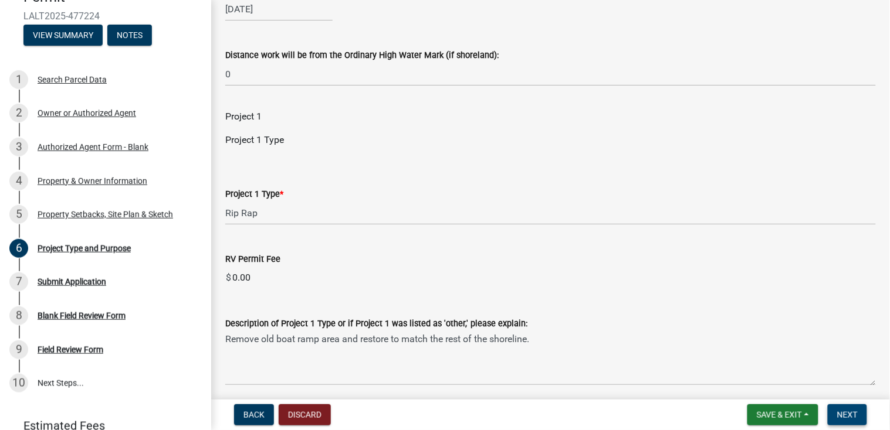
click at [842, 415] on span "Next" at bounding box center [847, 415] width 21 height 9
click at [710, 235] on wm-data-entity-input "Project 1 Type * Select Item... Beach Sand Blanket (installation, repair, or re…" at bounding box center [550, 196] width 650 height 79
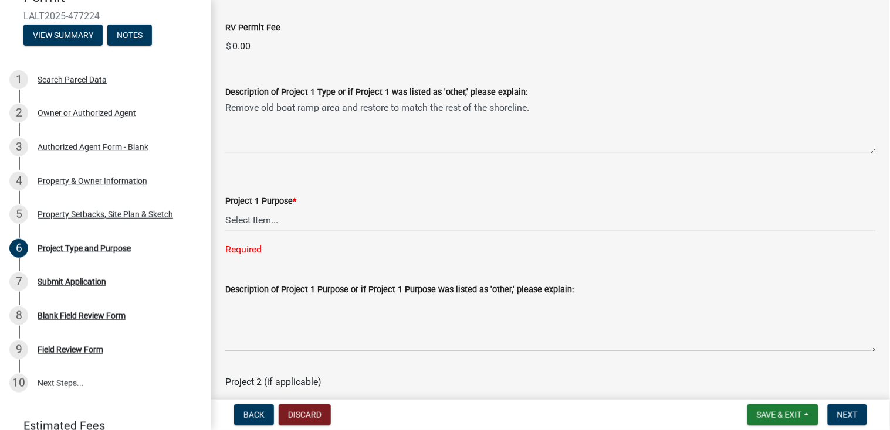
scroll to position [798, 0]
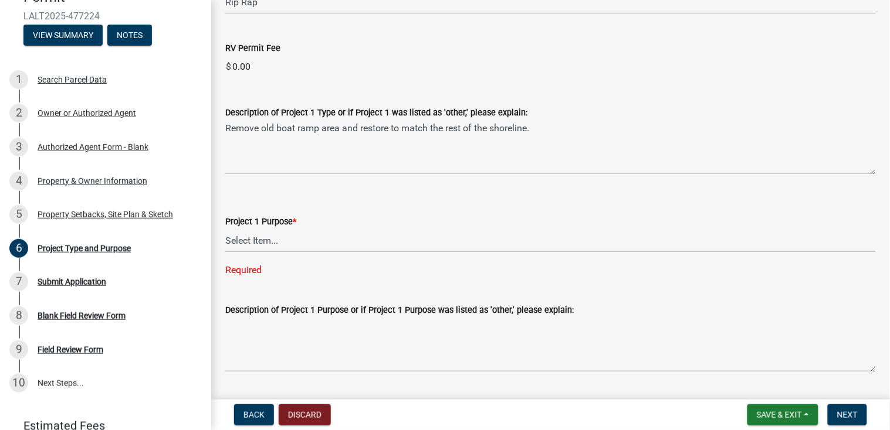
click at [255, 270] on div "Required" at bounding box center [550, 270] width 650 height 14
click at [250, 239] on select "Select Item... Beach Sand Blanket Clear Land Driveway or Road Elevate Building …" at bounding box center [550, 241] width 650 height 24
click at [225, 229] on select "Select Item... Beach Sand Blanket Clear Land Driveway or Road Elevate Building …" at bounding box center [550, 241] width 650 height 24
select select "3a854355-afb0-4d06-8940-354536b01f5c"
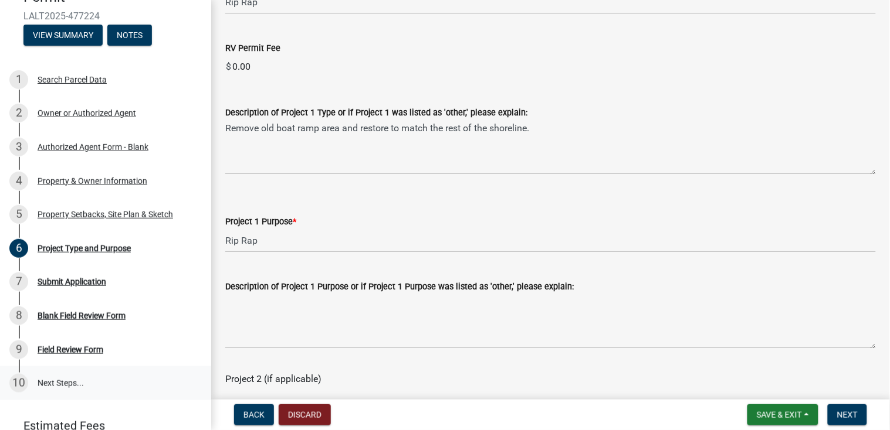
click at [205, 368] on link "10 Next Steps..." at bounding box center [105, 384] width 211 height 34
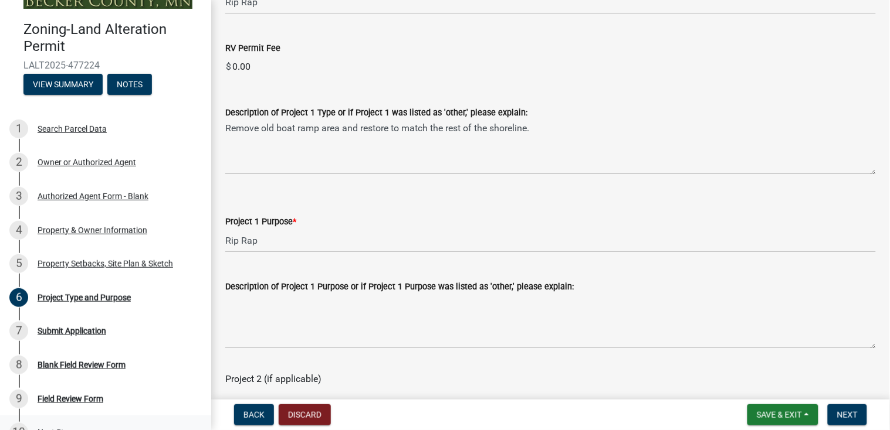
scroll to position [23, 0]
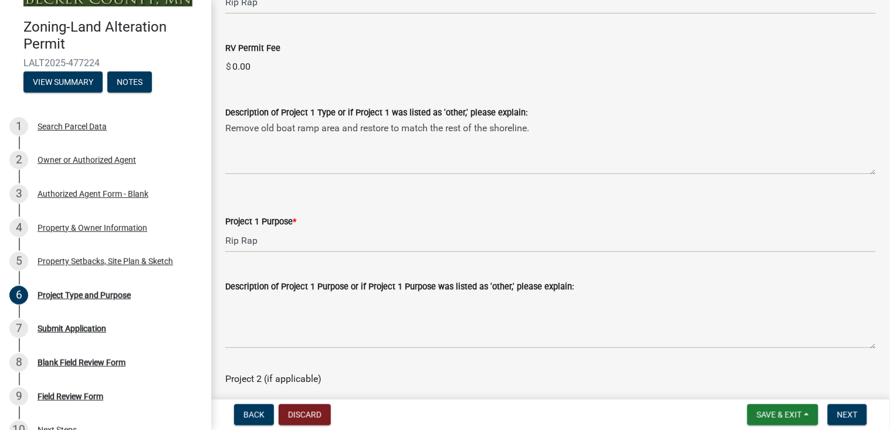
click at [543, 52] on div "RV Permit Fee" at bounding box center [550, 48] width 650 height 14
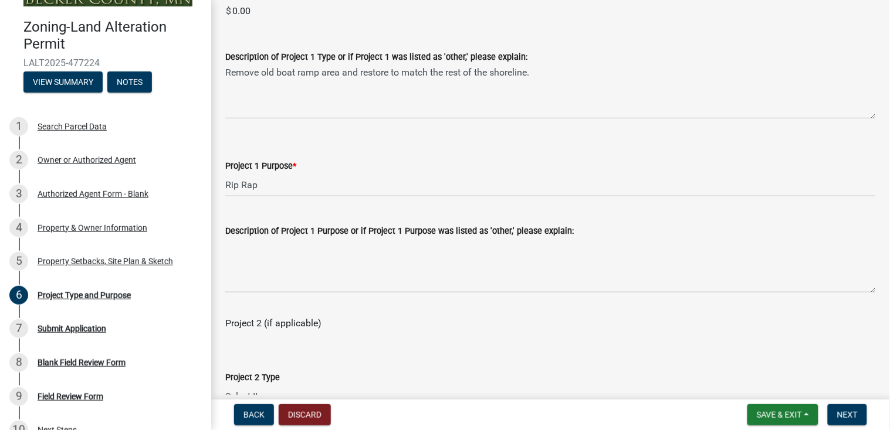
scroll to position [915, 0]
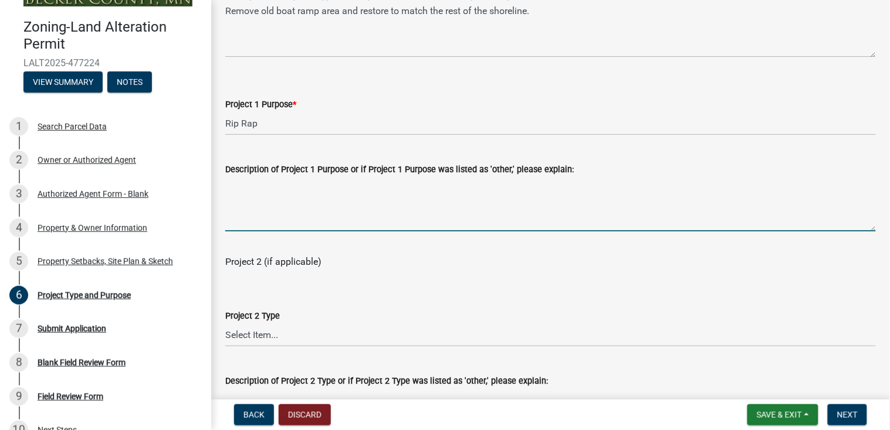
click at [236, 219] on textarea "Description of Project 1 Purpose or if Project 1 Purpose was listed as 'other,'…" at bounding box center [550, 204] width 650 height 55
type textarea "R"
click at [470, 188] on textarea "Restore area wear the old boat ramp was matching into exsiting shoreline." at bounding box center [550, 204] width 650 height 55
click at [456, 184] on textarea "Restore area wear the old boat ramp was matching into exsiting shoreline." at bounding box center [550, 204] width 650 height 55
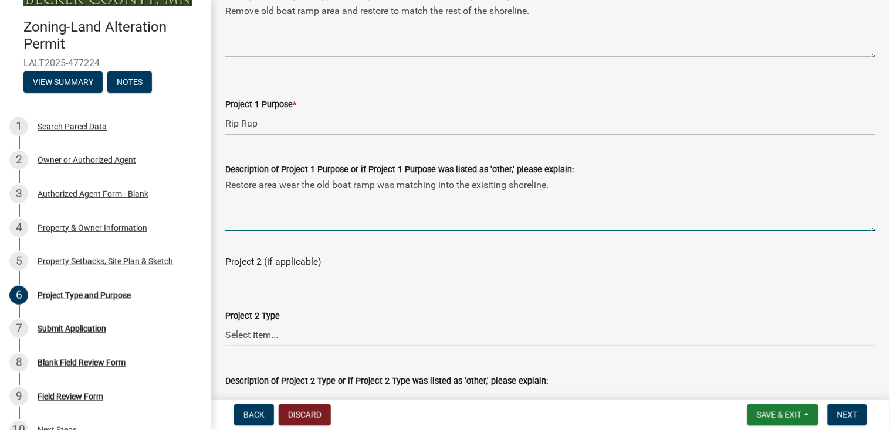
click at [493, 186] on textarea "Restore area wear the old boat ramp was matching into the exisiting shoreline." at bounding box center [550, 204] width 650 height 55
click at [508, 185] on textarea "Restore area wear the old boat ramp was matching into the exisiting shoreline." at bounding box center [550, 204] width 650 height 55
click at [579, 186] on textarea "Restore area wear the old boat ramp was matching into the existing shoreline." at bounding box center [550, 204] width 650 height 55
click at [301, 184] on textarea "Restore area wear the old boat ramp was matching into the existing shoreline." at bounding box center [550, 204] width 650 height 55
type textarea "[GEOGRAPHIC_DATA] area where the old boat ramp was matching into the existing s…"
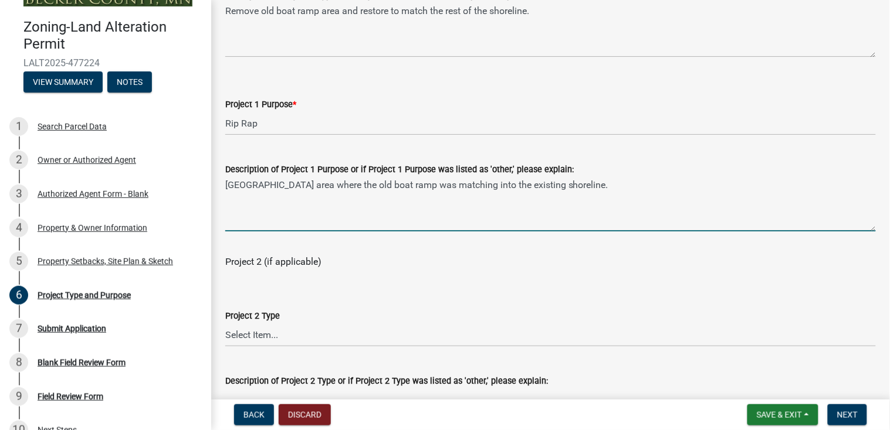
click at [407, 248] on div "Project 2 (if applicable)" at bounding box center [550, 255] width 650 height 28
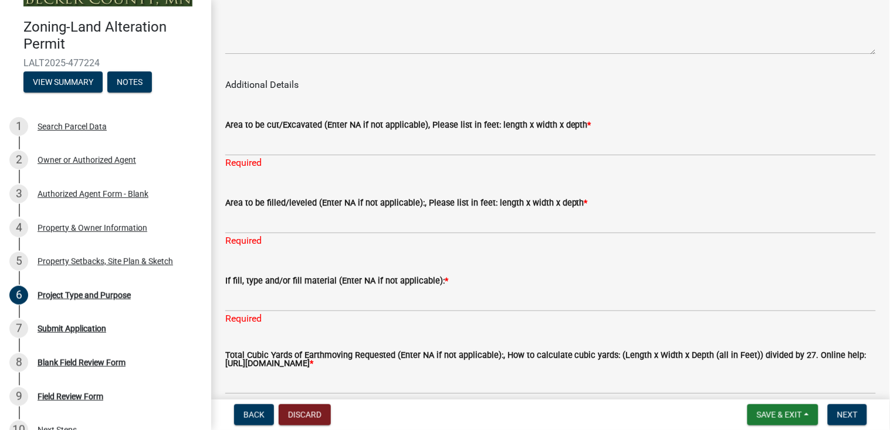
scroll to position [1501, 0]
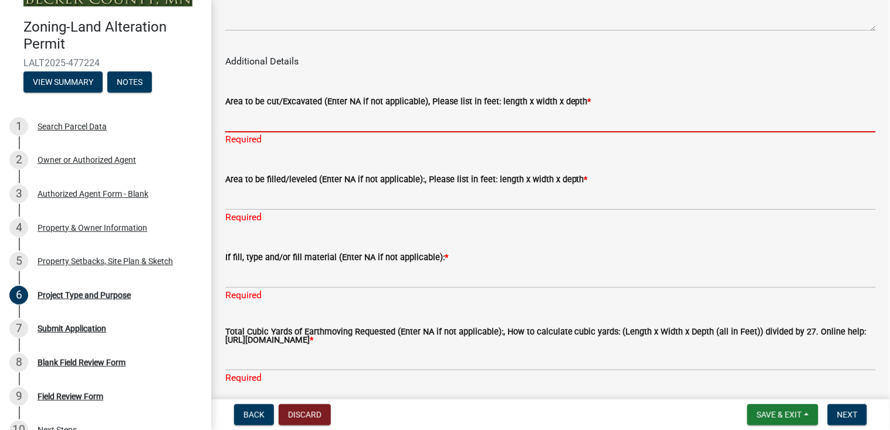
click at [293, 126] on input "Area to be cut/Excavated (Enter NA if not applicable), Please list in feet: len…" at bounding box center [550, 120] width 650 height 24
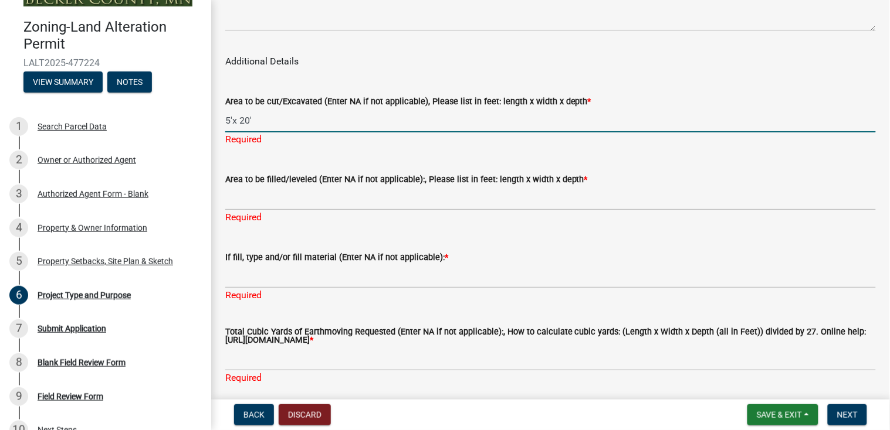
type input "5'x 20'"
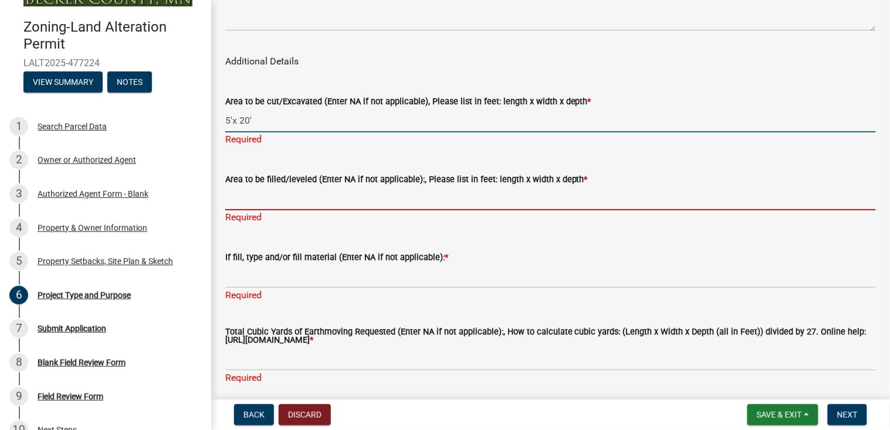
click at [264, 201] on div "Area to be filled/leveled (Enter NA if not applicable):, Please list in feet: l…" at bounding box center [550, 190] width 650 height 69
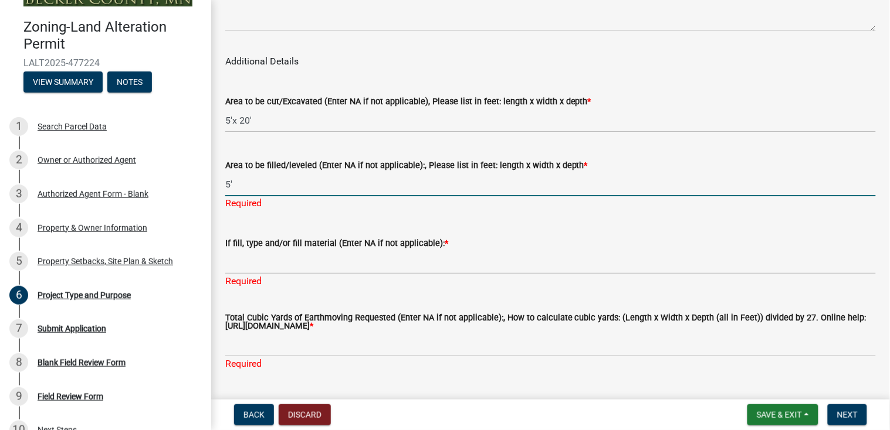
type input "5"
type input "20' x 5' x 2'"
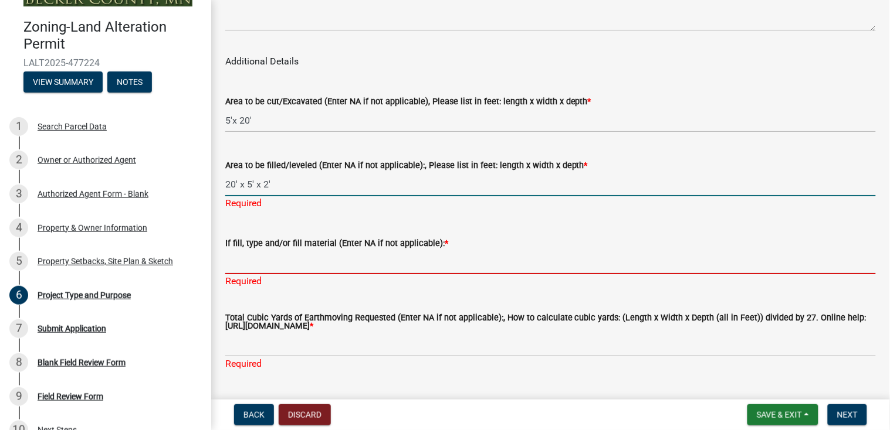
click at [261, 264] on div "If fill, type and/or fill material (Enter NA if not applicable): * Required" at bounding box center [550, 254] width 650 height 69
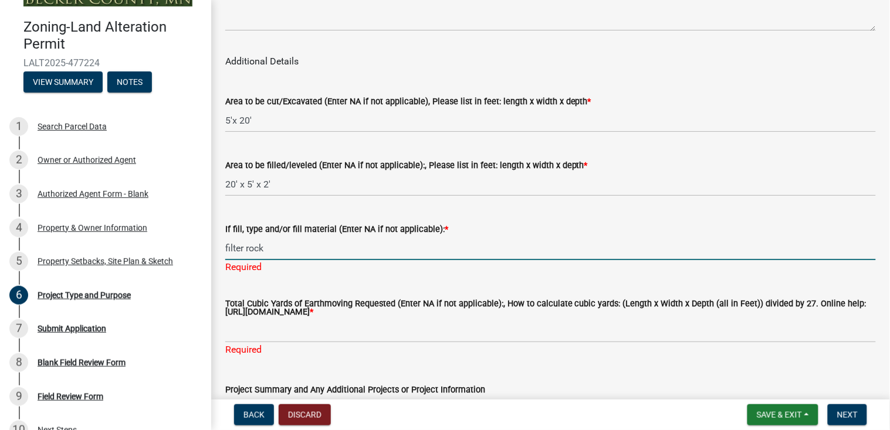
type input "filter rock"
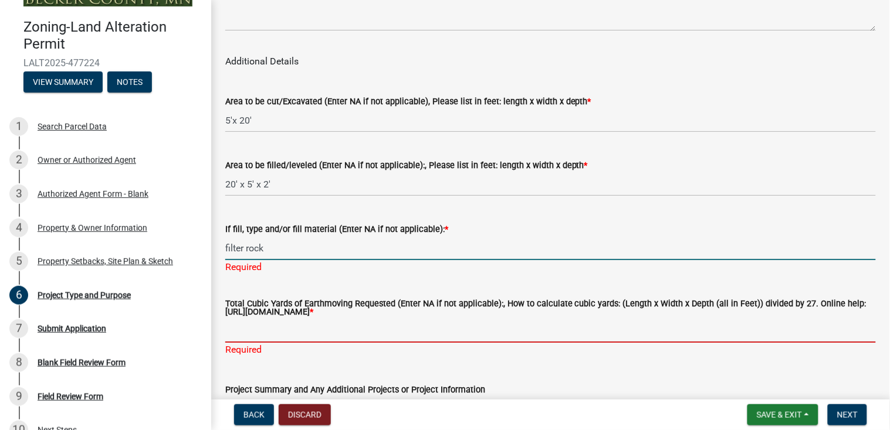
click at [266, 333] on div "Total Cubic Yards of Earthmoving Requested (Enter NA if not applicable):, How t…" at bounding box center [550, 320] width 650 height 73
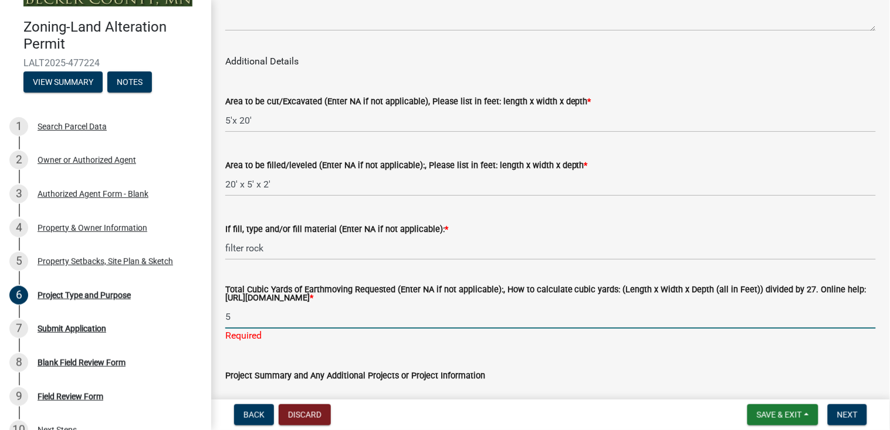
click at [319, 357] on div "Project Summary and Any Additional Projects or Project Information" at bounding box center [550, 395] width 650 height 86
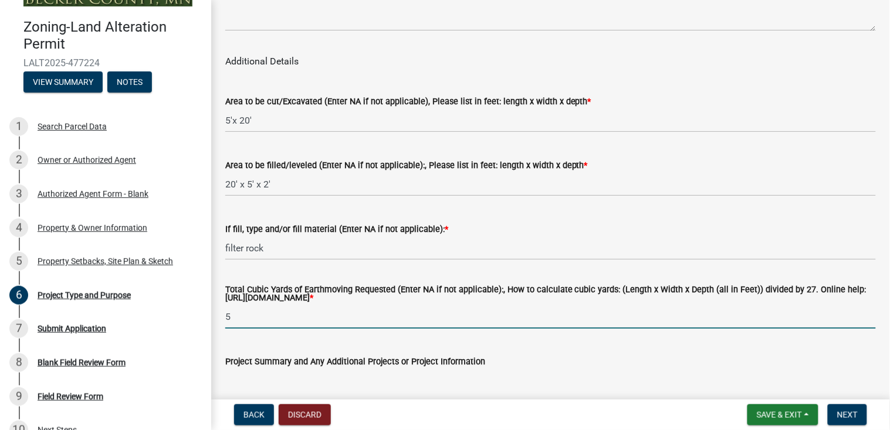
click at [236, 319] on input "5" at bounding box center [550, 317] width 650 height 24
type input "5-7"
click at [279, 343] on div "Project Summary and Any Additional Projects or Project Information" at bounding box center [550, 381] width 650 height 86
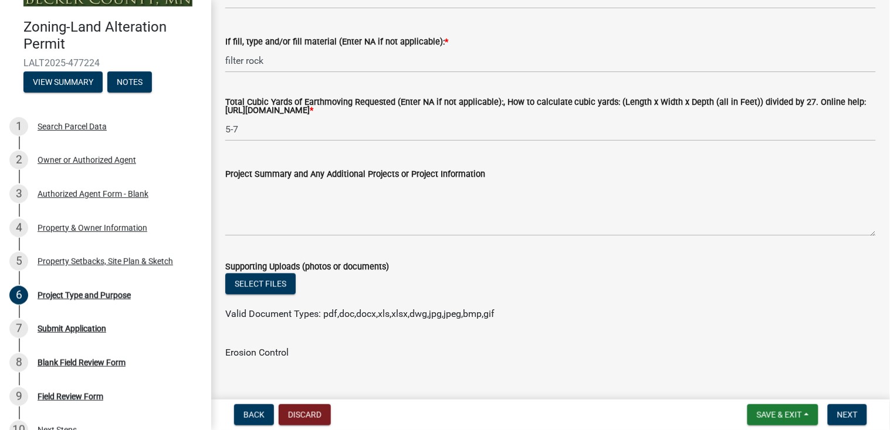
scroll to position [1712, 0]
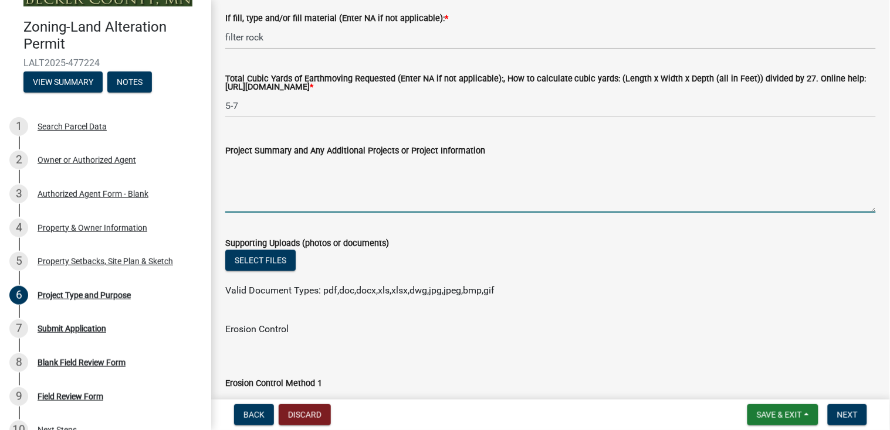
click at [236, 177] on textarea "Project Summary and Any Additional Projects or Project Information" at bounding box center [550, 185] width 650 height 55
type textarea "Reclaim old boat ramp area to match each side of the boat ramp area."
click at [595, 261] on div "Select files" at bounding box center [550, 262] width 650 height 24
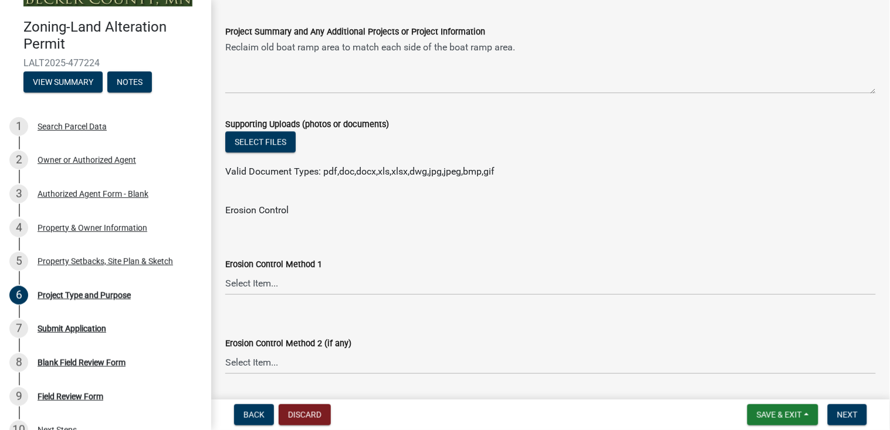
scroll to position [1853, 0]
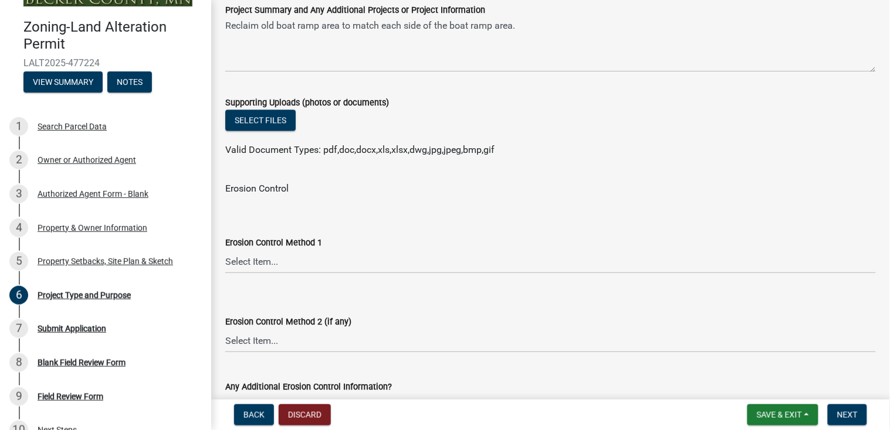
click at [277, 189] on div "Erosion Control" at bounding box center [550, 189] width 650 height 14
click at [269, 208] on div "Erosion Control Method 1 Select Item... Sod Seed Only Mulch Only Stake-Sod Seed…" at bounding box center [550, 239] width 650 height 69
click at [262, 259] on select "Select Item... Sod Seed Only Mulch Only Stake-Sod Seed & Mulch Other (Please sp…" at bounding box center [550, 262] width 650 height 24
click at [225, 250] on select "Select Item... Sod Seed Only Mulch Only Stake-Sod Seed & Mulch Other (Please sp…" at bounding box center [550, 262] width 650 height 24
select select "0f4af7c1-f601-4ba5-bc0f-6141649bfec2"
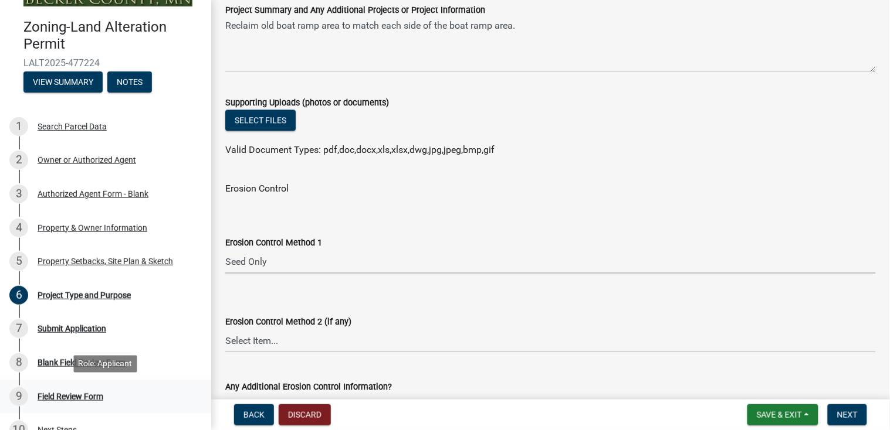
click at [194, 385] on link "9 Field Review Form" at bounding box center [105, 397] width 211 height 34
click at [540, 198] on wm-data-entity-input "Erosion Control" at bounding box center [550, 187] width 650 height 38
click at [471, 324] on div "Erosion Control Method 2 (if any)" at bounding box center [550, 322] width 650 height 14
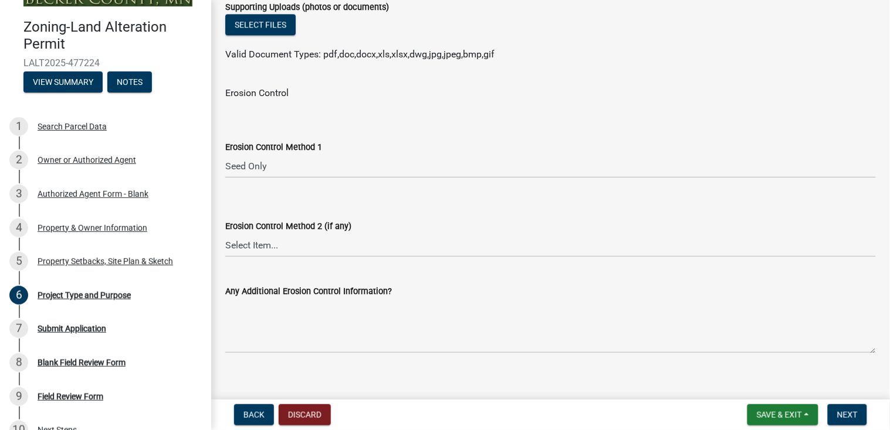
scroll to position [1962, 0]
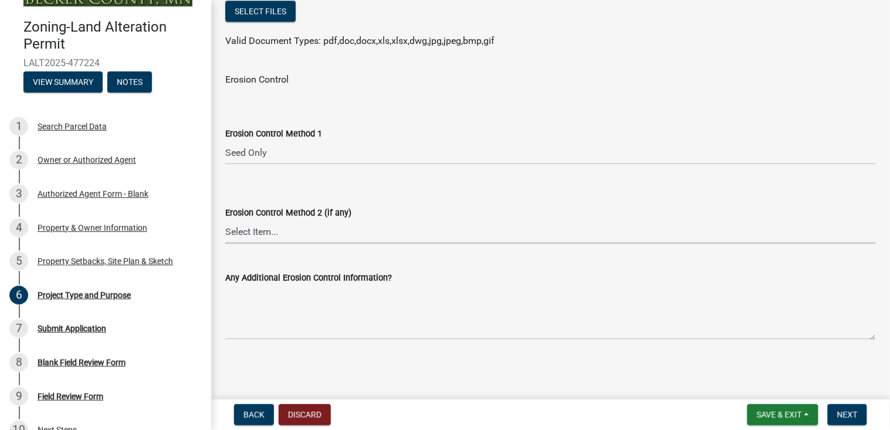
click at [256, 229] on select "Select Item... No Additional Methods Sod Seed Only Mulch Only Stake-Sod Seed & …" at bounding box center [550, 232] width 650 height 24
click at [225, 220] on select "Select Item... No Additional Methods Sod Seed Only Mulch Only Stake-Sod Seed & …" at bounding box center [550, 232] width 650 height 24
select select "0e727282-4948-4d51-bd92-dd01ec9f91be"
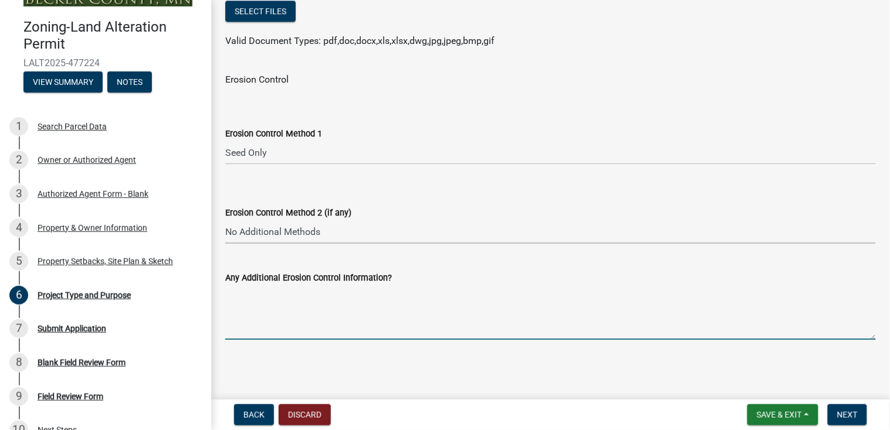
click at [253, 324] on textarea "Any Additional Erosion Control Information?" at bounding box center [550, 312] width 650 height 55
click at [238, 363] on main "Project Type and Purpose share Share Project Guidelines Beach Sand Blanket: The…" at bounding box center [550, 197] width 679 height 395
click at [242, 310] on textarea "Any Additional Erosion Control Information?" at bounding box center [550, 312] width 650 height 55
type textarea "I"
click at [253, 369] on main "Project Type and Purpose share Share Project Guidelines Beach Sand Blanket: The…" at bounding box center [550, 197] width 679 height 395
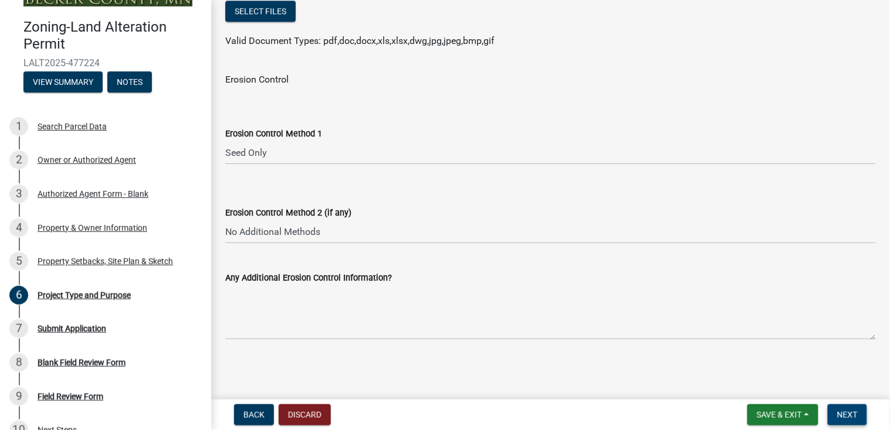
click at [854, 414] on span "Next" at bounding box center [847, 415] width 21 height 9
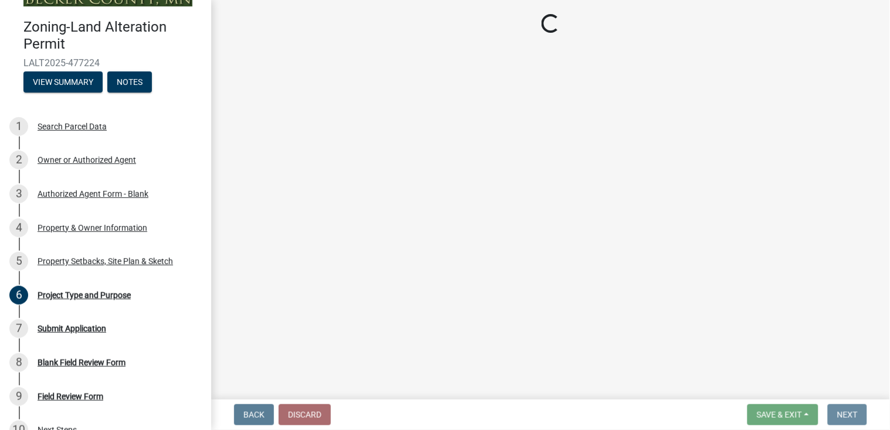
scroll to position [0, 0]
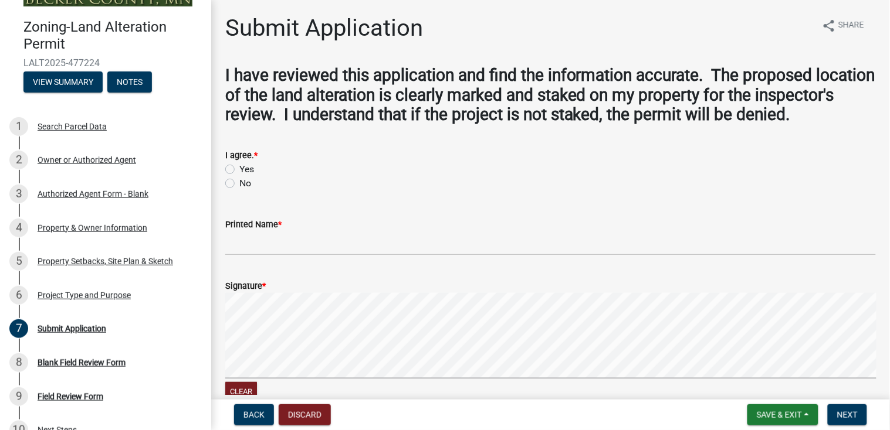
click at [239, 168] on label "Yes" at bounding box center [246, 169] width 15 height 14
click at [239, 168] on input "Yes" at bounding box center [243, 166] width 8 height 8
radio input "true"
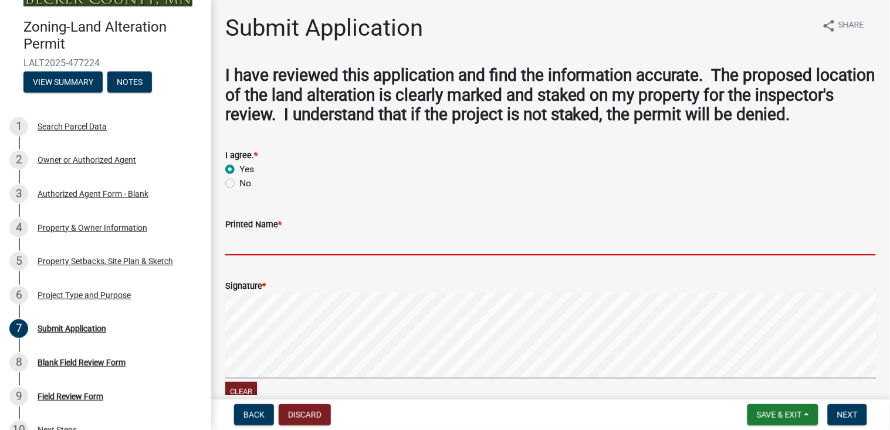
click at [283, 248] on input "Printed Name *" at bounding box center [550, 244] width 650 height 24
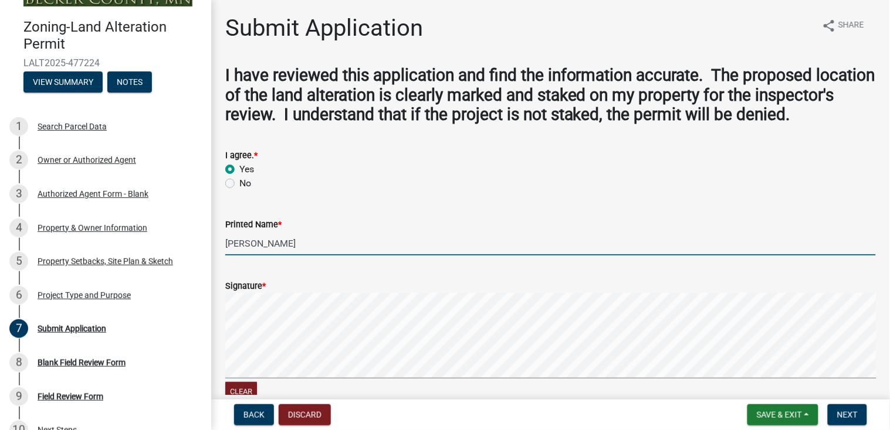
click at [649, 246] on input "[PERSON_NAME]" at bounding box center [550, 244] width 650 height 24
click at [770, 252] on input "[PERSON_NAME]" at bounding box center [550, 244] width 650 height 24
type input "[PERSON_NAME]"
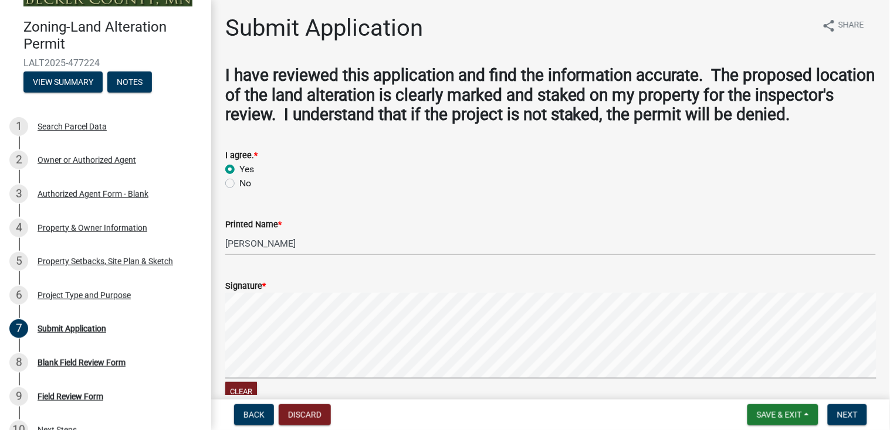
click at [588, 143] on form "I agree. * Yes No" at bounding box center [550, 162] width 650 height 56
click at [260, 287] on label "Signature *" at bounding box center [245, 287] width 40 height 8
click at [257, 265] on form "Signature * Clear" at bounding box center [550, 335] width 650 height 140
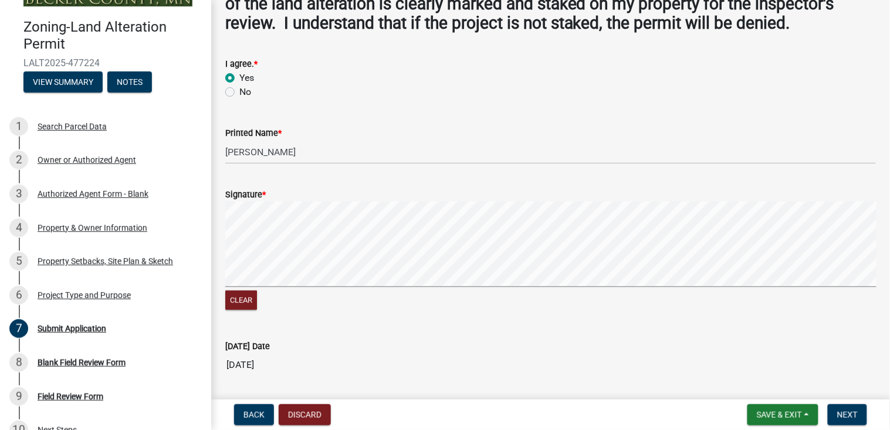
scroll to position [94, 0]
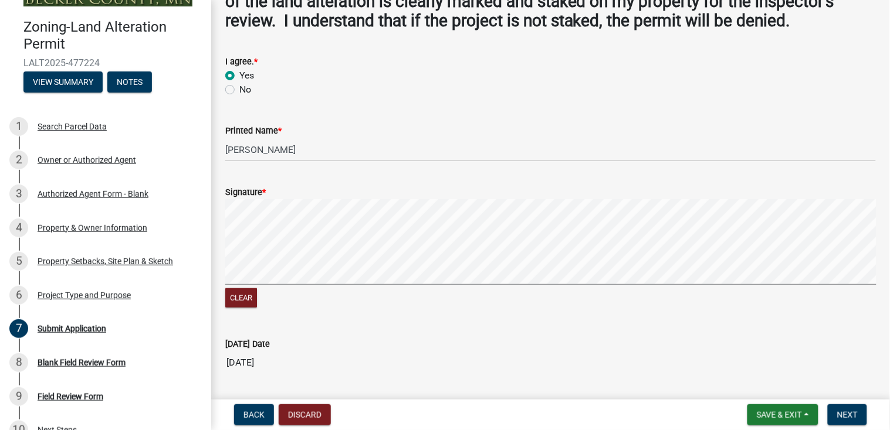
click at [435, 375] on wm-data-entity-input "[DATE] Date [DATE]" at bounding box center [550, 352] width 650 height 63
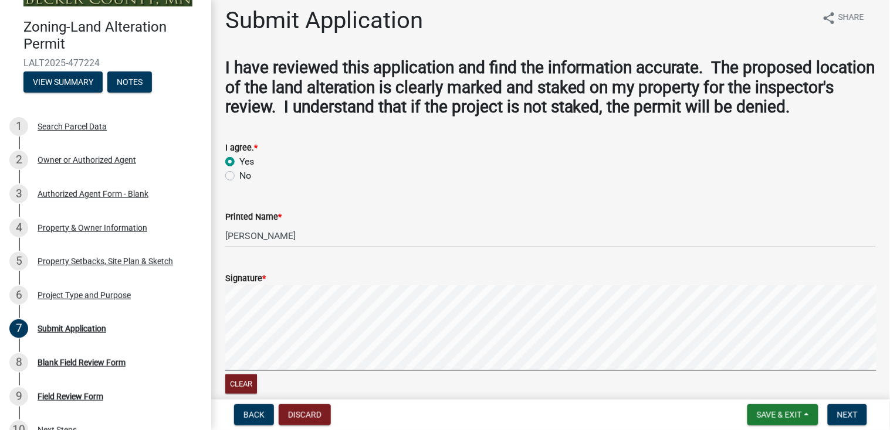
scroll to position [0, 0]
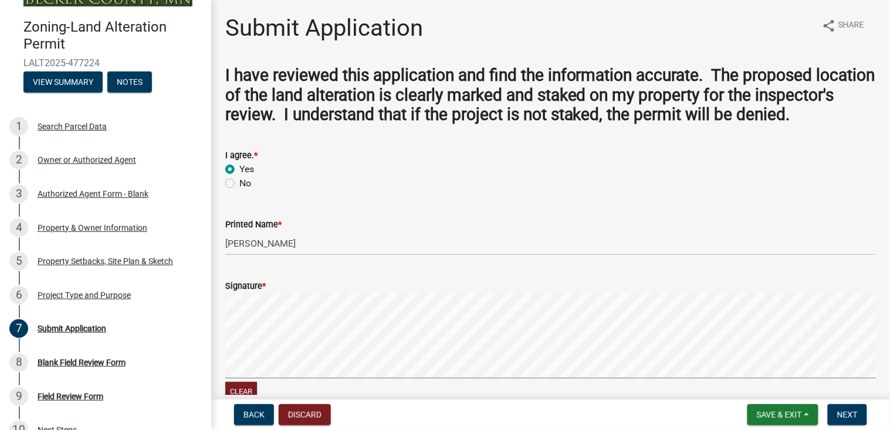
click at [819, 192] on wm-data-entity-input "I agree. * Yes No" at bounding box center [550, 167] width 650 height 67
click at [640, 10] on main "Submit Application share Share I have reviewed this application and find the in…" at bounding box center [550, 197] width 679 height 395
click at [850, 415] on span "Next" at bounding box center [847, 415] width 21 height 9
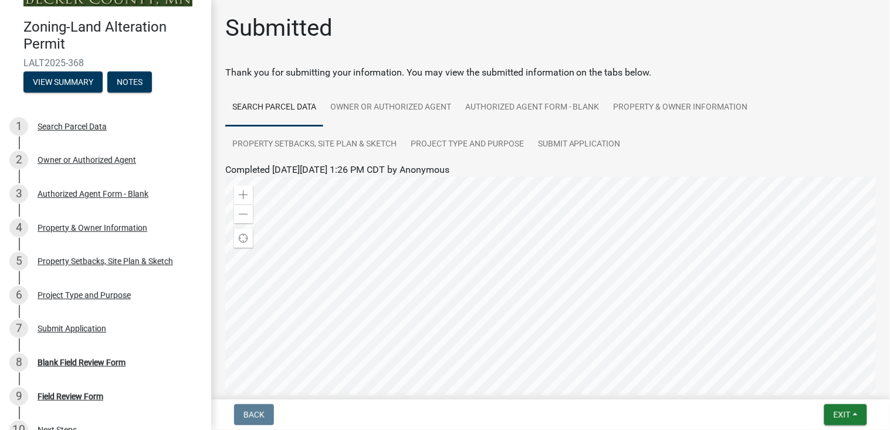
click at [808, 136] on ul "Search Parcel Data Owner or Authorized Agent Authorized Agent Form - Blank Prop…" at bounding box center [550, 126] width 650 height 74
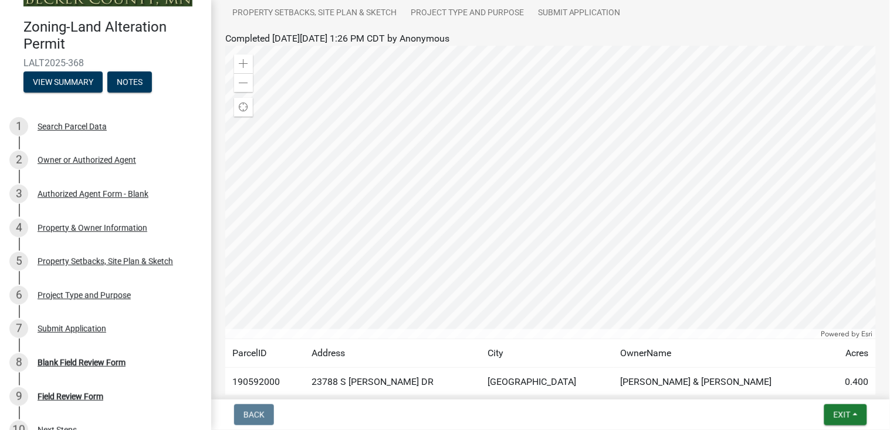
scroll to position [108, 0]
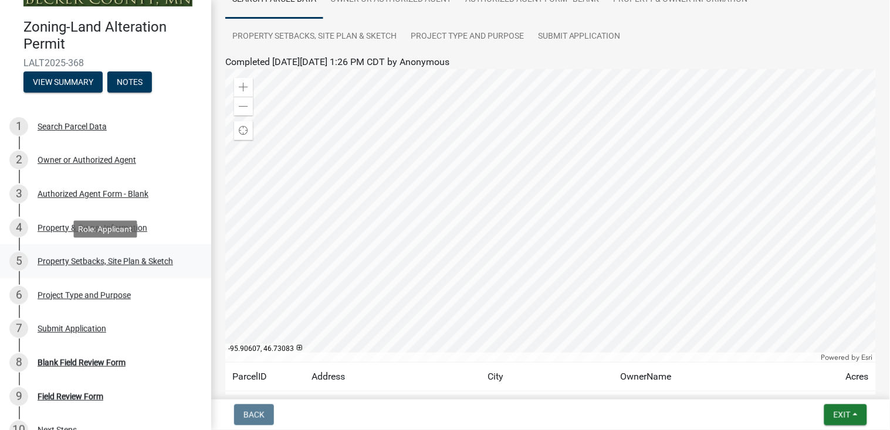
click at [80, 262] on div "Property Setbacks, Site Plan & Sketch" at bounding box center [105, 261] width 135 height 8
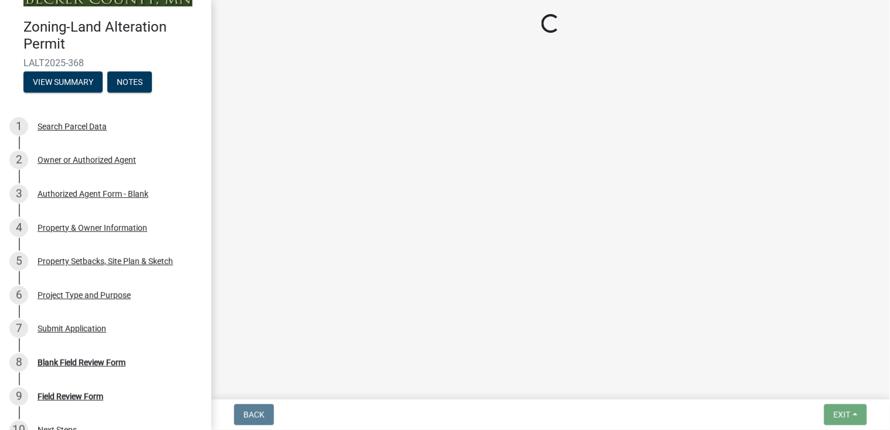
select select "023fca83-4df2-42b9-94ed-3498437255e1"
select select "84ece663-5328-4739-b2f5-2b1393f0600c"
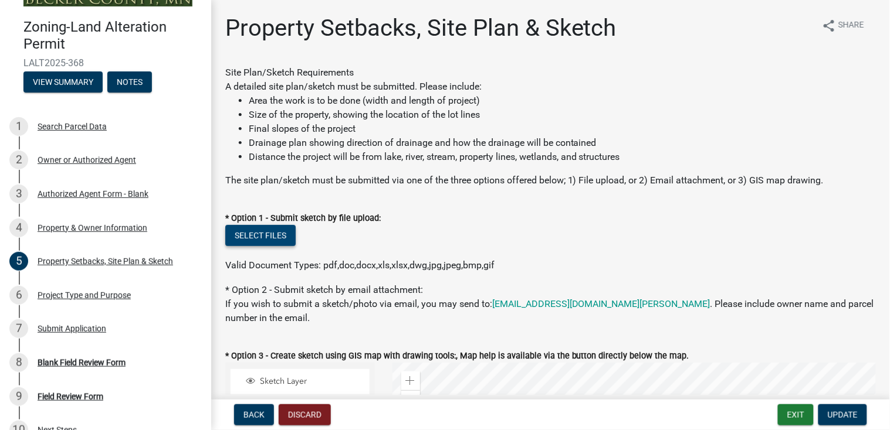
click at [270, 235] on button "Select files" at bounding box center [260, 235] width 70 height 21
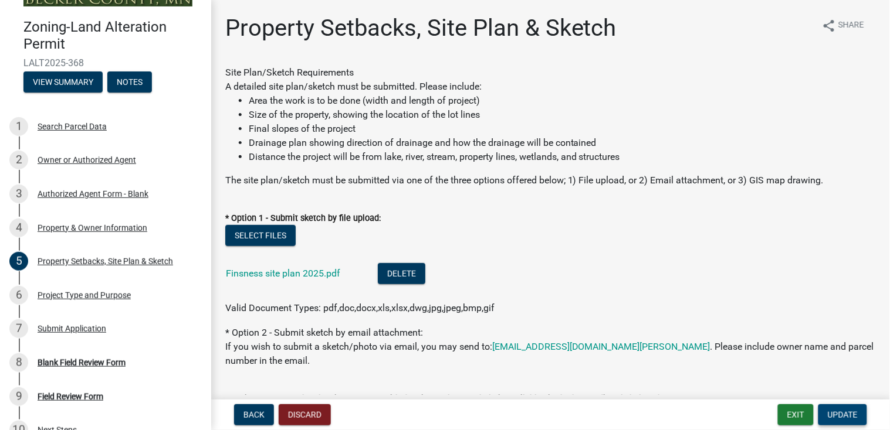
click at [844, 416] on span "Update" at bounding box center [842, 415] width 30 height 9
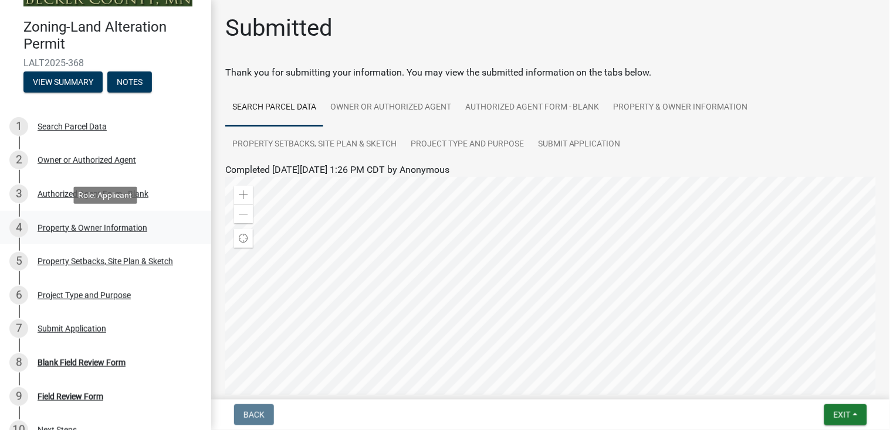
click at [62, 229] on div "Property & Owner Information" at bounding box center [93, 228] width 110 height 8
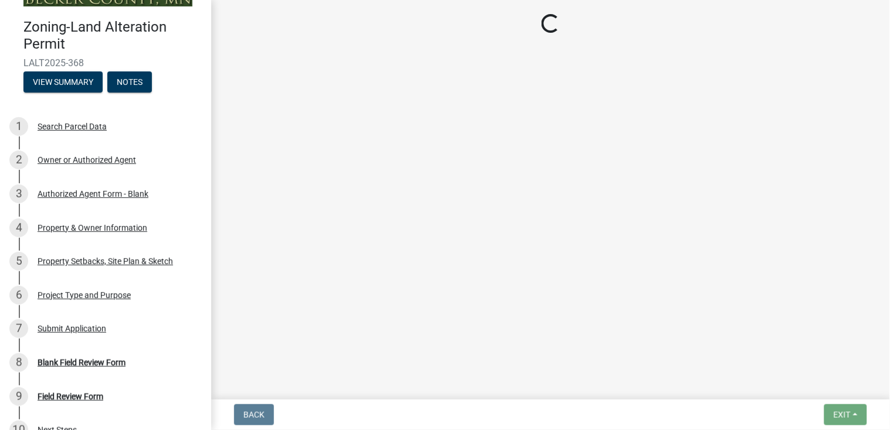
select select "5f41a604-8b91-453d-8de3-98cc9e8acc9b"
select select "7bf49810-9cd0-4dc5-ae51-e12a7ee5b281"
select select "d4d80fd2-4592-4b42-b162-92c6ae87a66c"
select select "b42c6dbc-bf83-4cdc-942d-b63ce1c43b21"
select select "549ecfc6-d4d4-4bf0-90f9-058b0a0f393c"
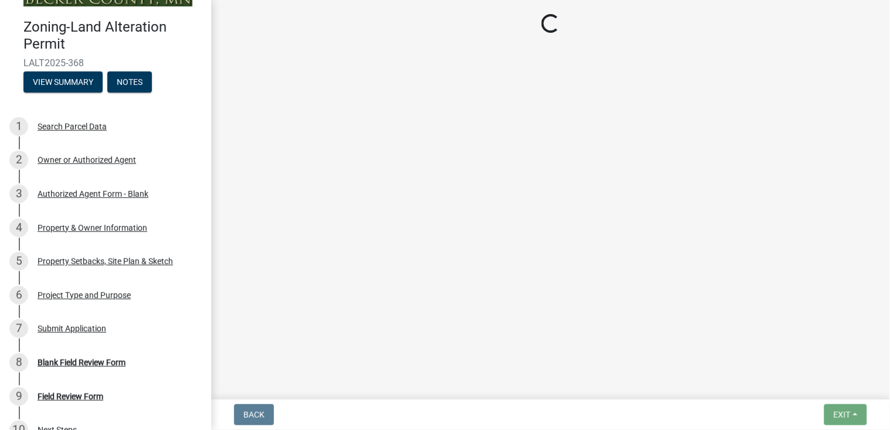
select select "c1c19f9b-ed98-4a80-b19c-b5d7b660d61e"
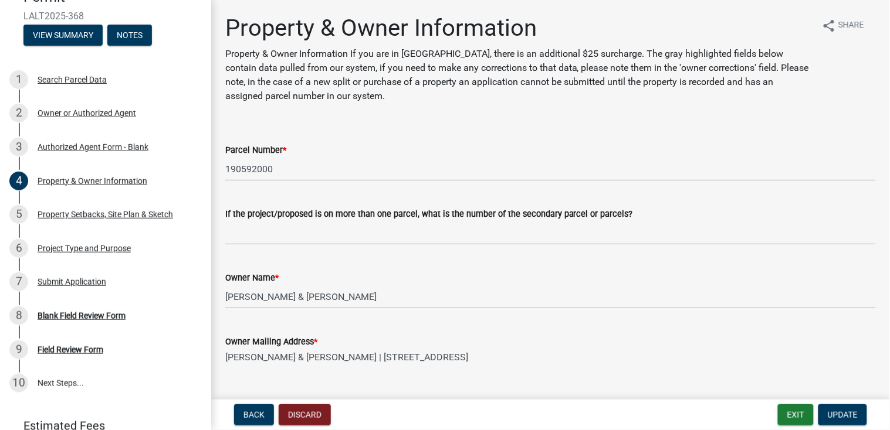
scroll to position [94, 0]
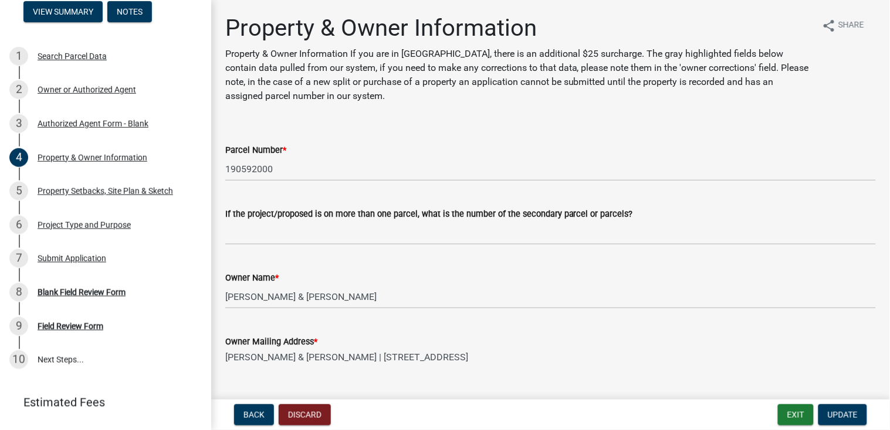
click at [744, 110] on div "Property & Owner Information Property & Owner Information If you are in [GEOGRA…" at bounding box center [518, 63] width 587 height 99
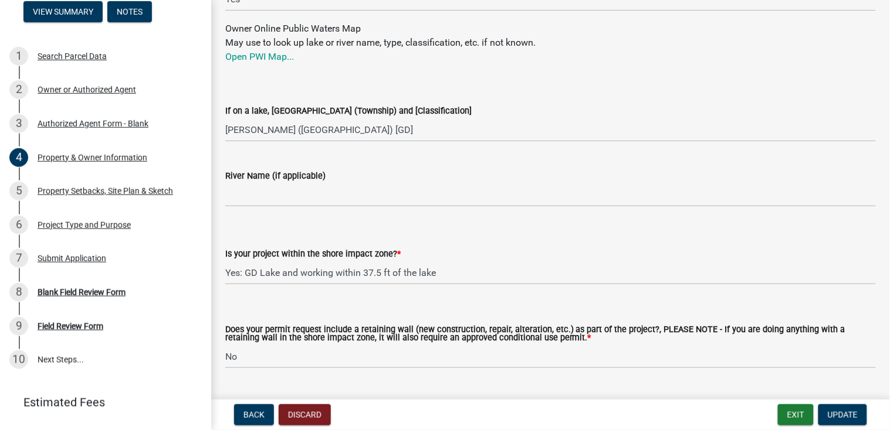
scroll to position [1406, 0]
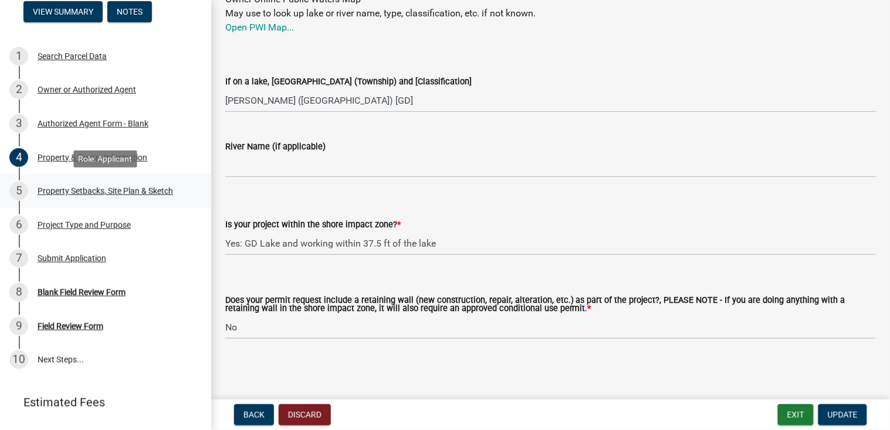
click at [117, 193] on div "Property Setbacks, Site Plan & Sketch" at bounding box center [105, 191] width 135 height 8
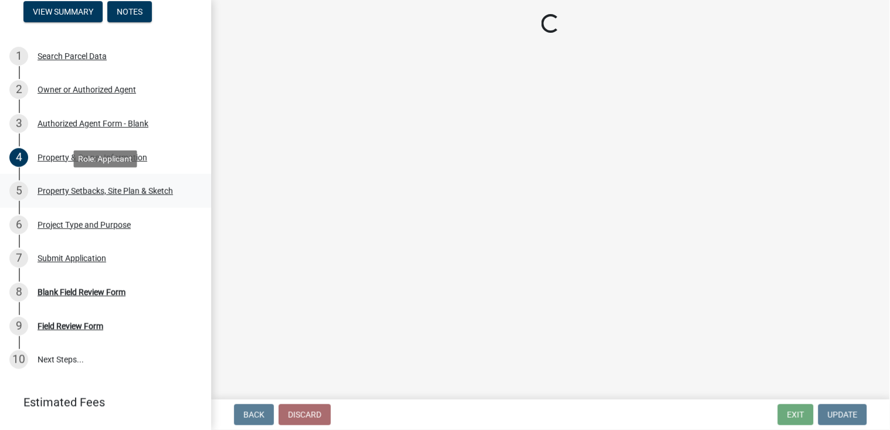
scroll to position [0, 0]
select select "023fca83-4df2-42b9-94ed-3498437255e1"
select select "84ece663-5328-4739-b2f5-2b1393f0600c"
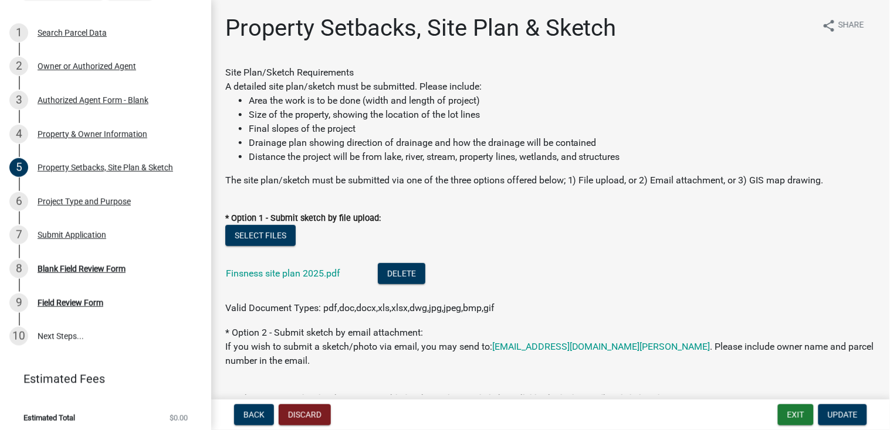
scroll to position [122, 0]
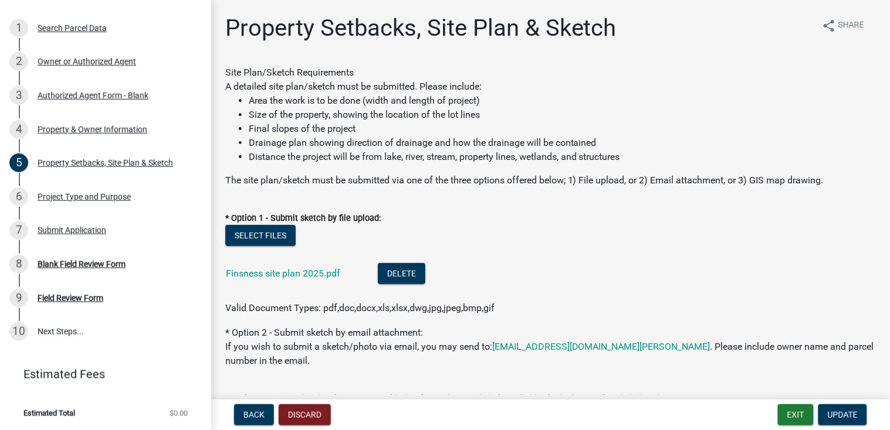
click at [725, 47] on div "Property Setbacks, Site Plan & Sketch share Share" at bounding box center [550, 33] width 650 height 38
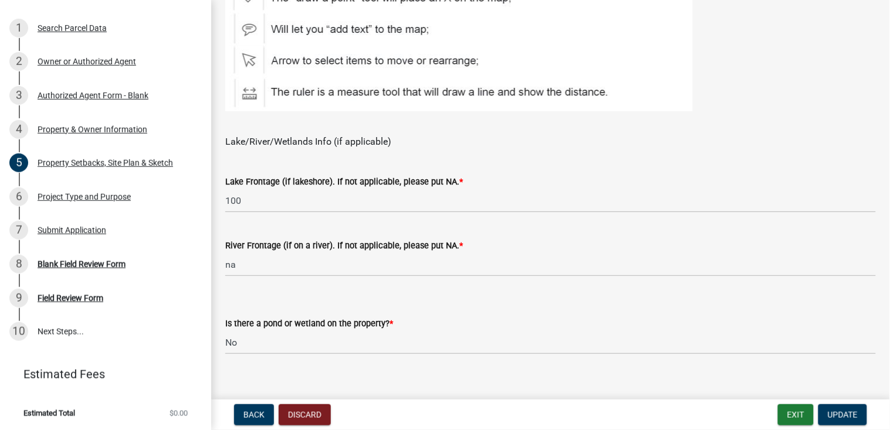
scroll to position [798, 0]
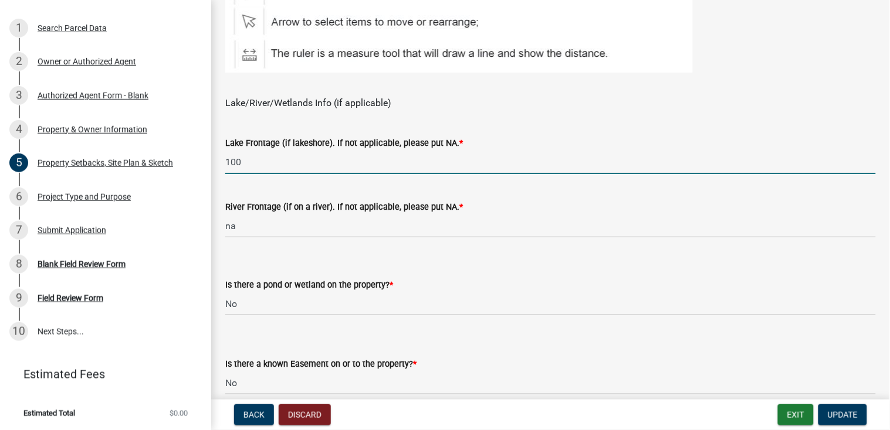
click at [251, 165] on input "100" at bounding box center [550, 162] width 650 height 24
type input "132"
click at [839, 413] on span "Update" at bounding box center [842, 415] width 30 height 9
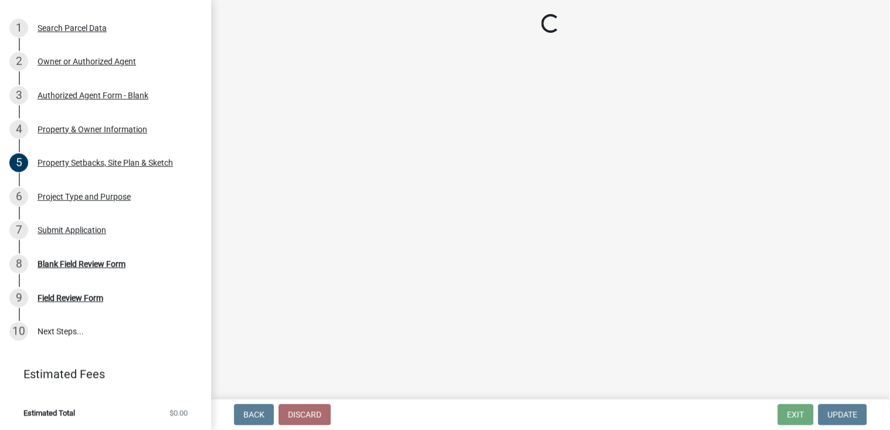
scroll to position [0, 0]
